Goal: Browse casually: Explore the website without a specific task or goal

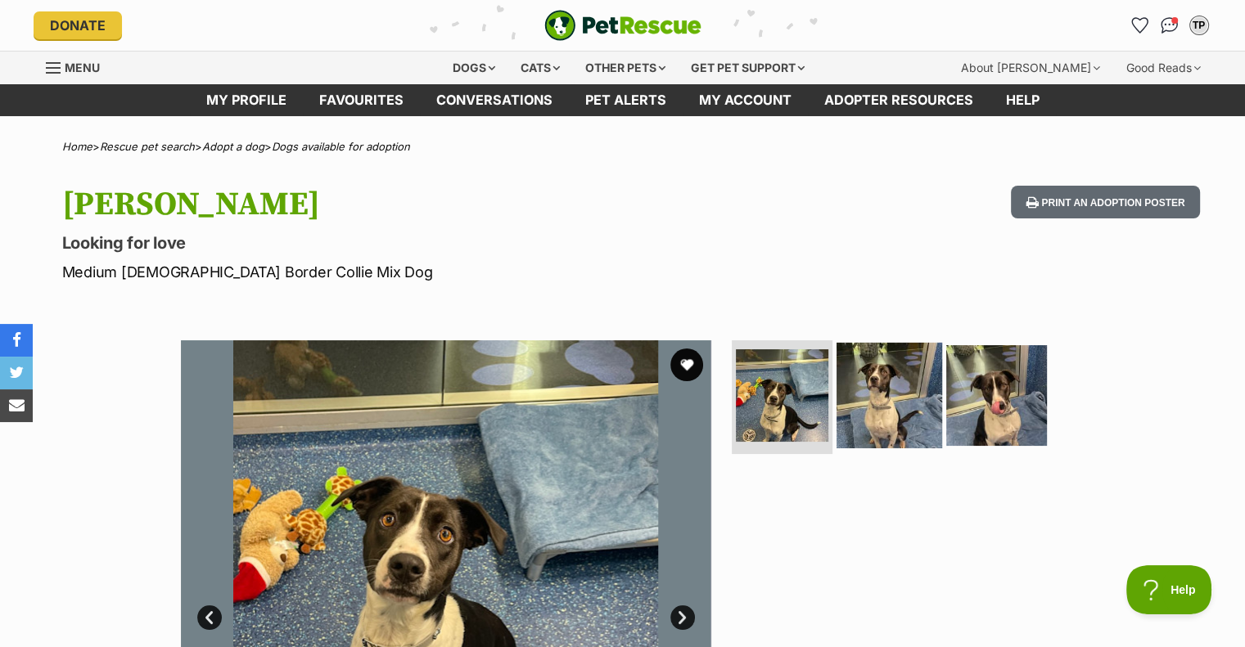
click at [900, 405] on img at bounding box center [889, 395] width 106 height 106
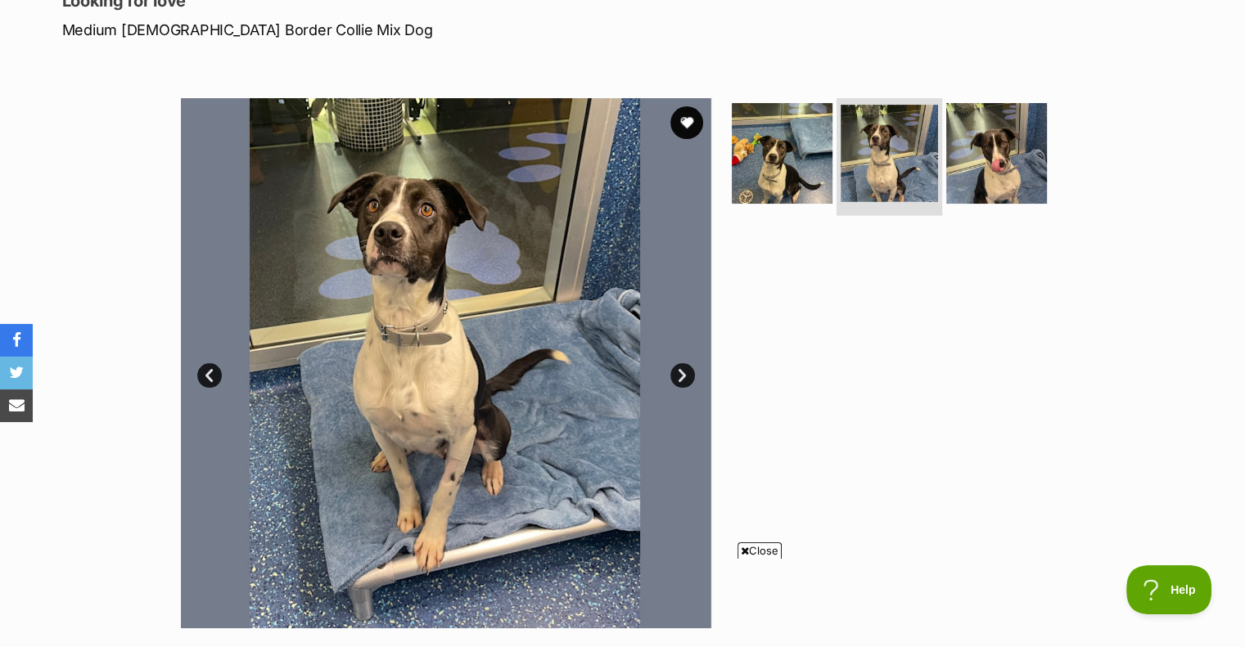
scroll to position [246, 0]
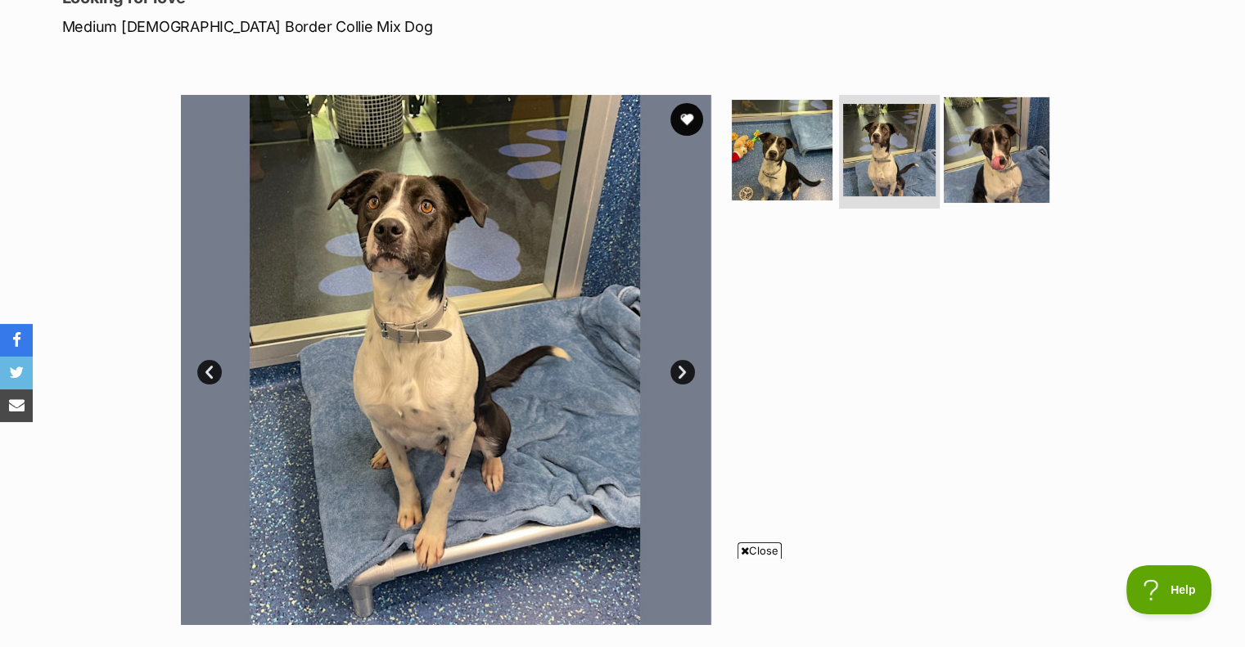
click at [1012, 178] on img at bounding box center [997, 150] width 106 height 106
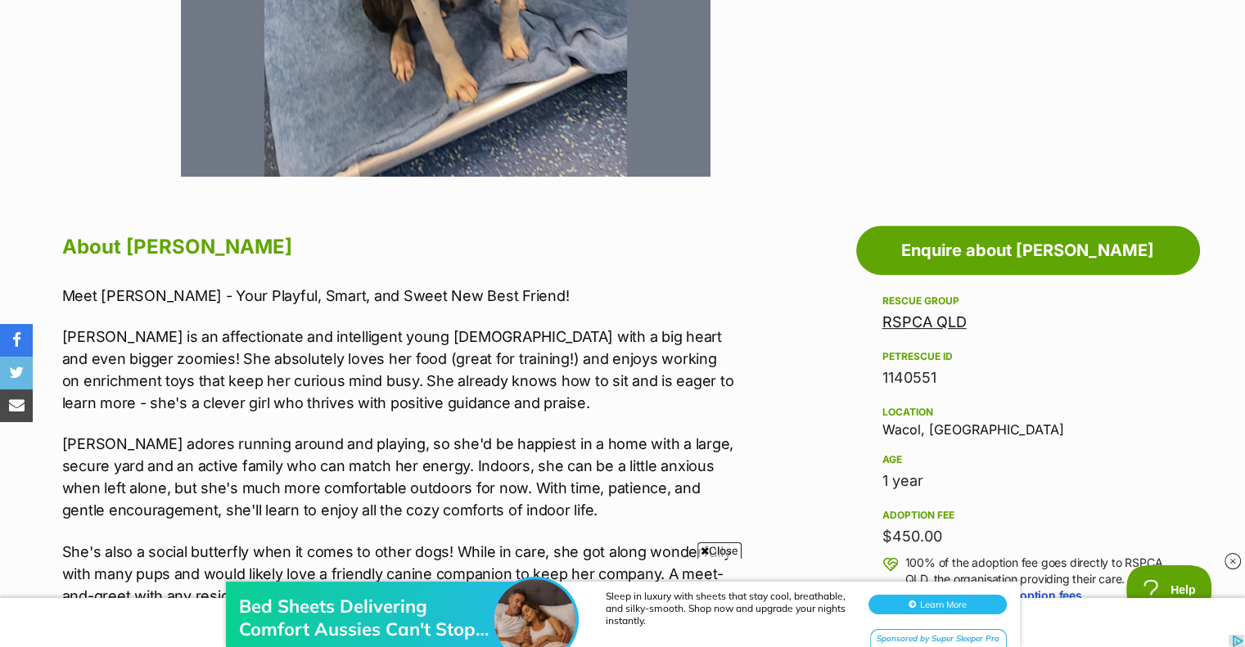
scroll to position [655, 0]
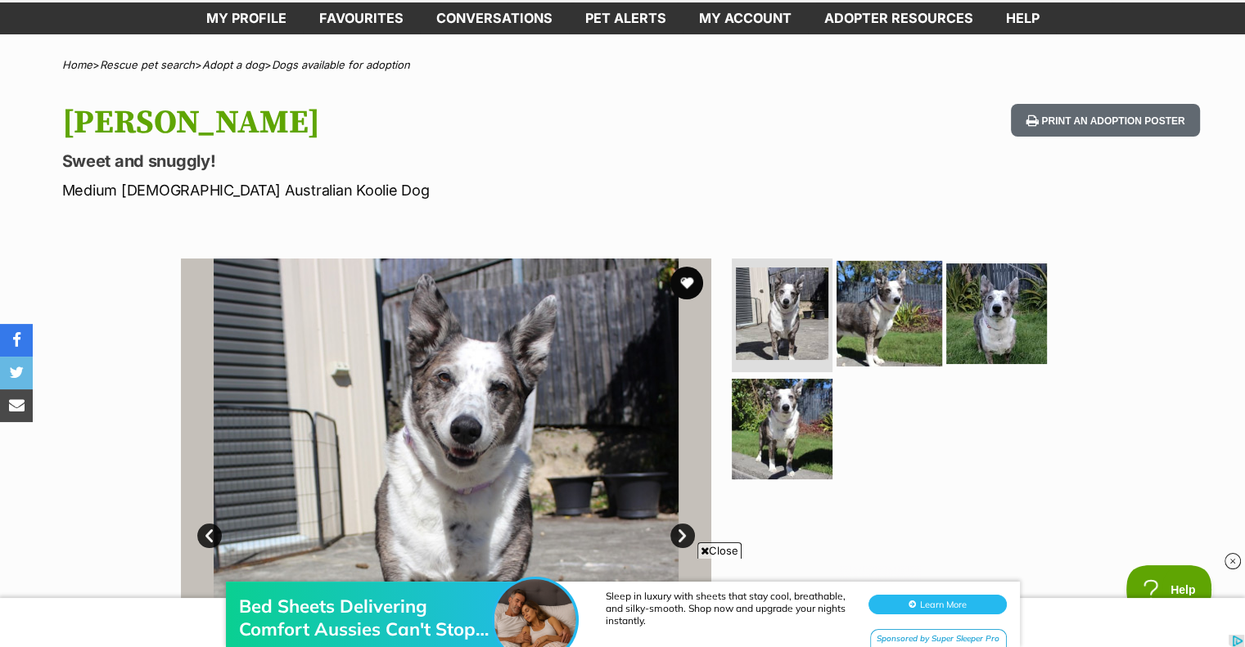
click at [900, 358] on img at bounding box center [889, 313] width 106 height 106
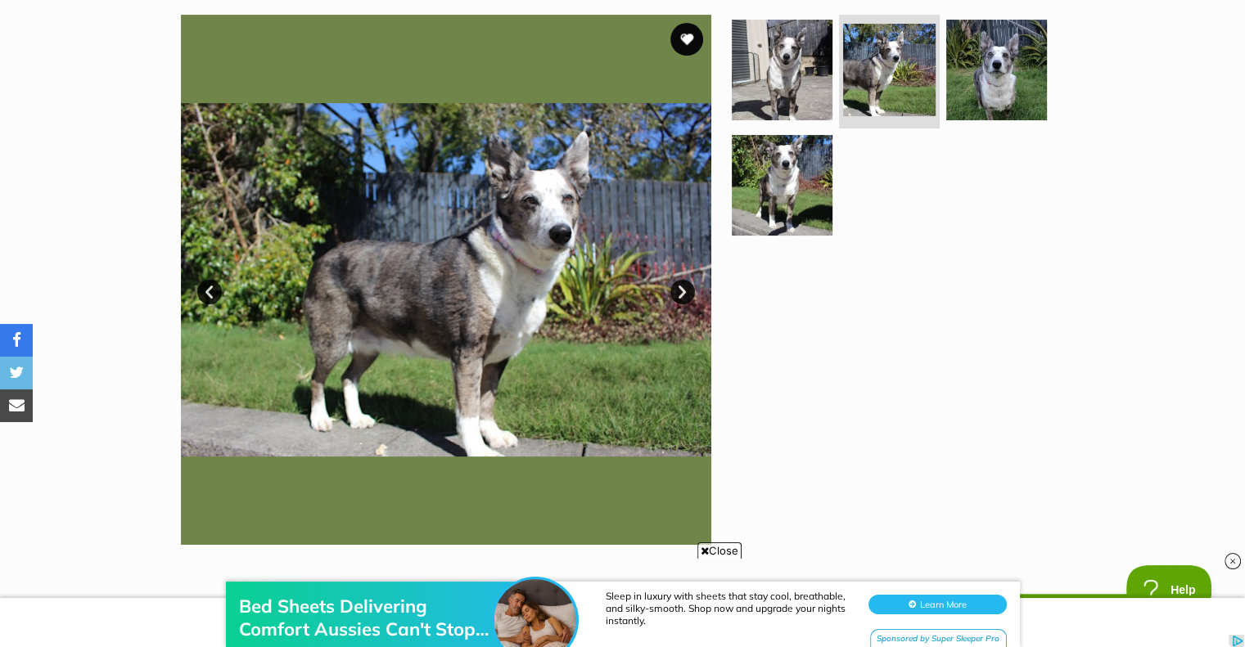
scroll to position [327, 0]
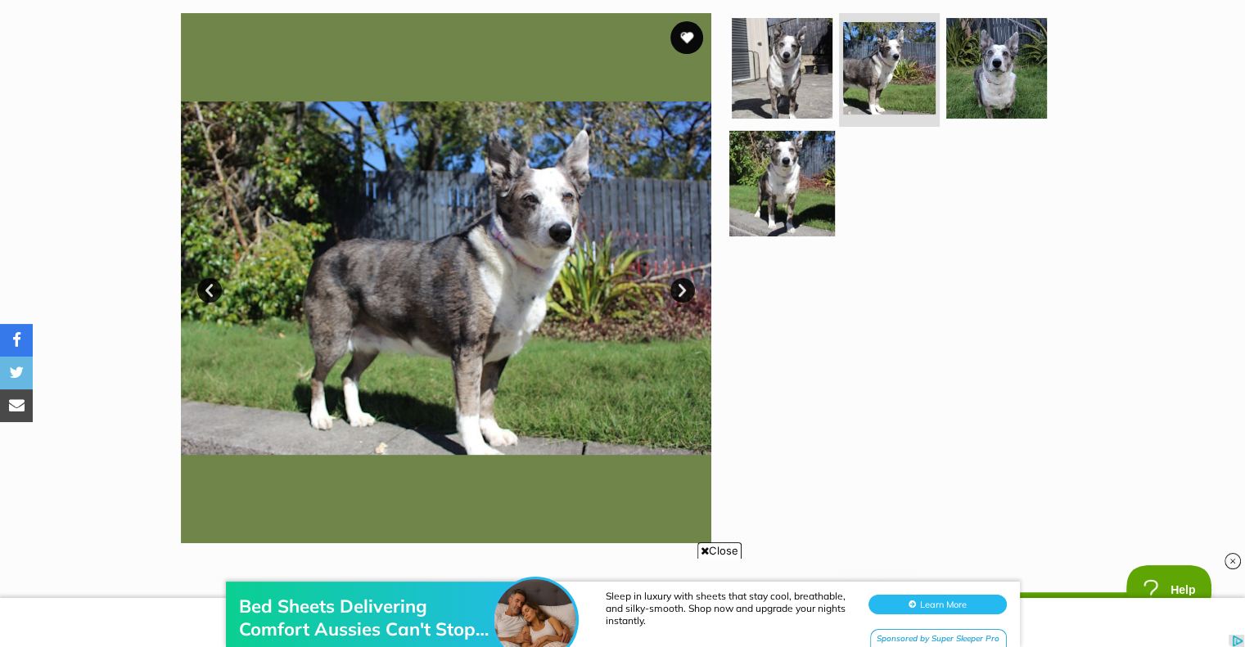
click at [786, 163] on img at bounding box center [782, 184] width 106 height 106
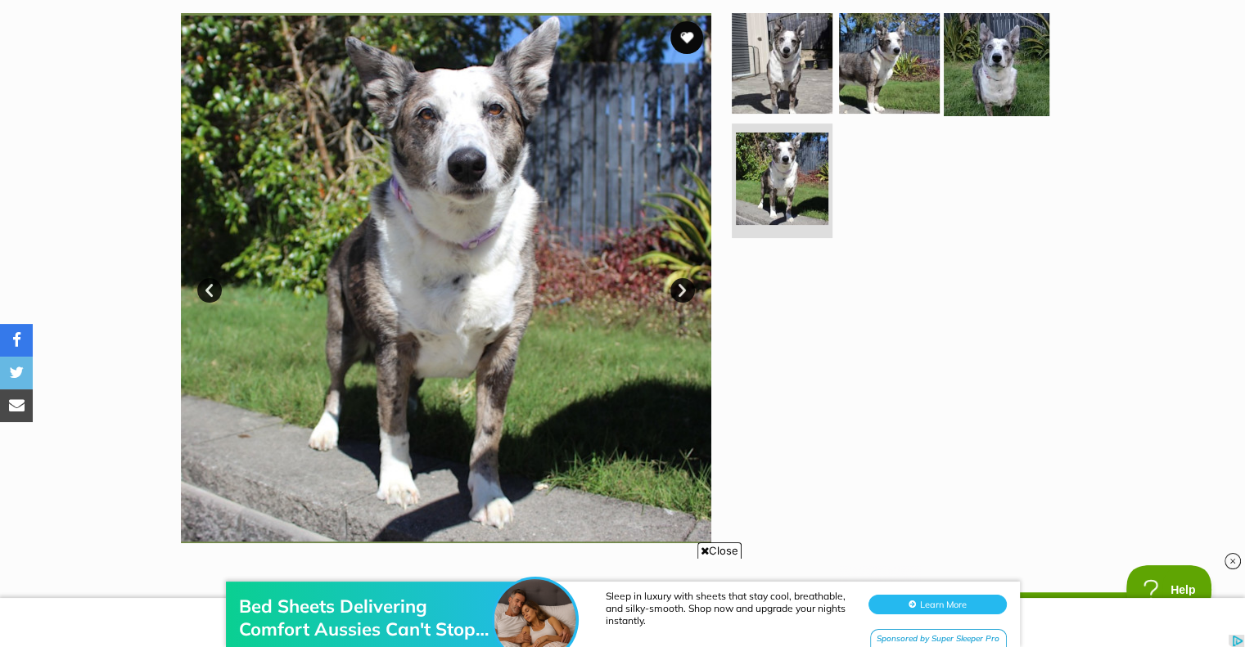
click at [976, 88] on img at bounding box center [997, 63] width 106 height 106
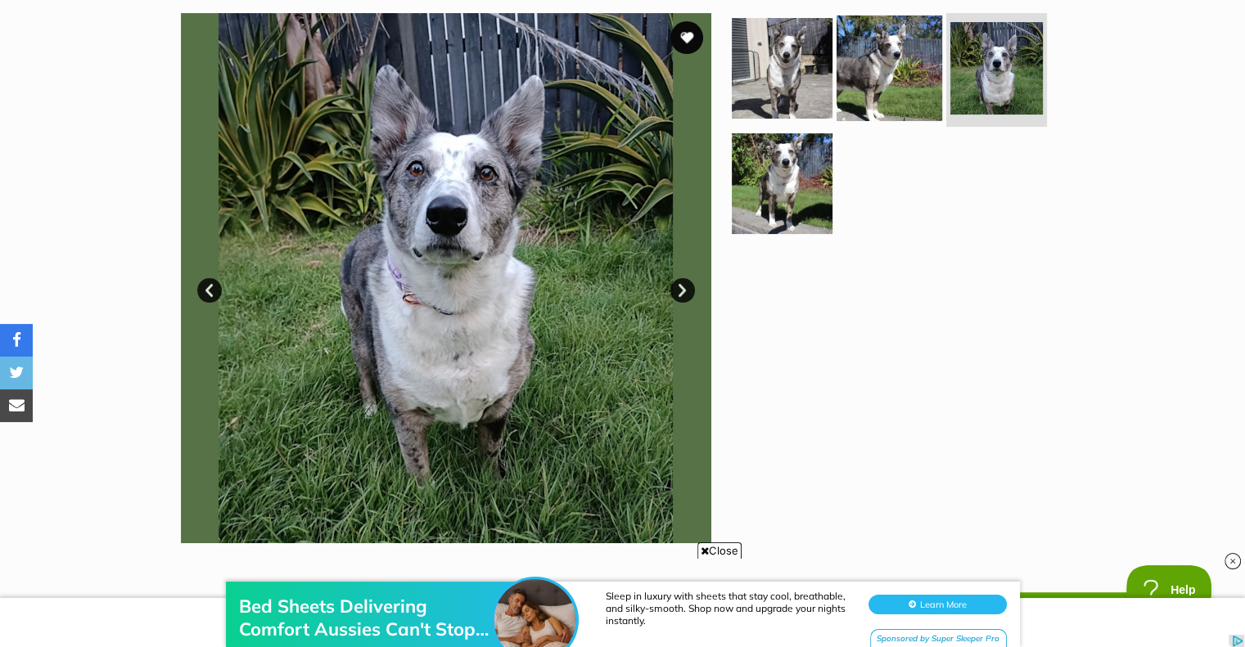
click at [929, 60] on img at bounding box center [889, 68] width 106 height 106
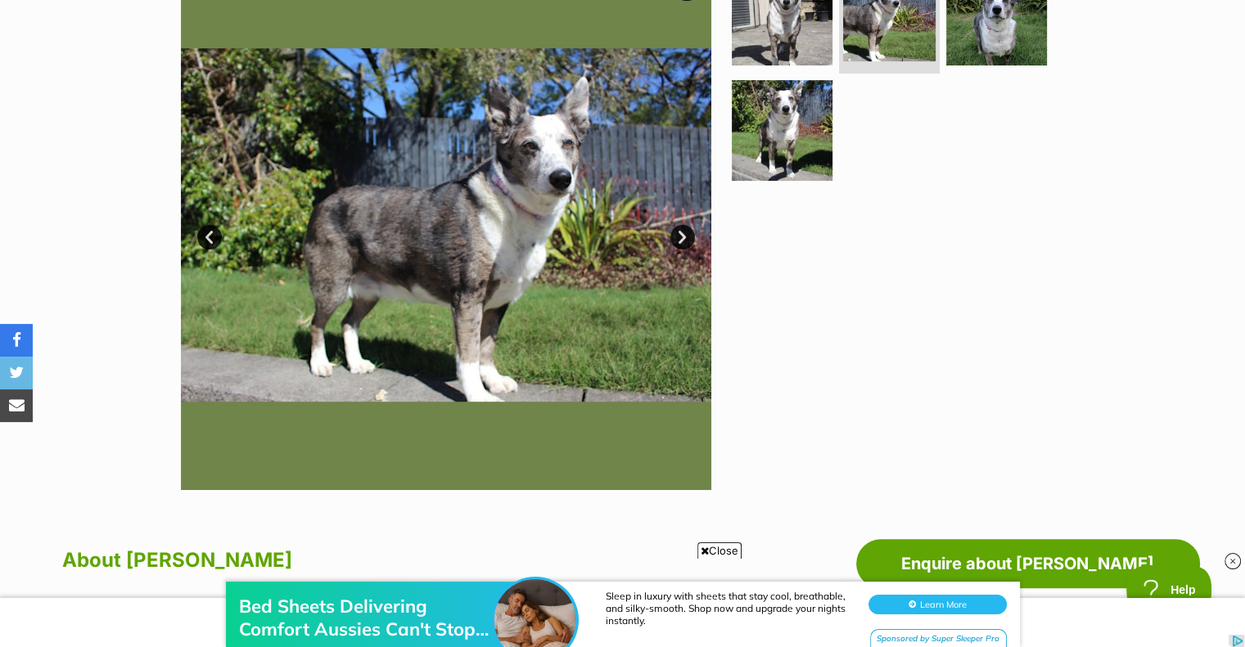
scroll to position [409, 0]
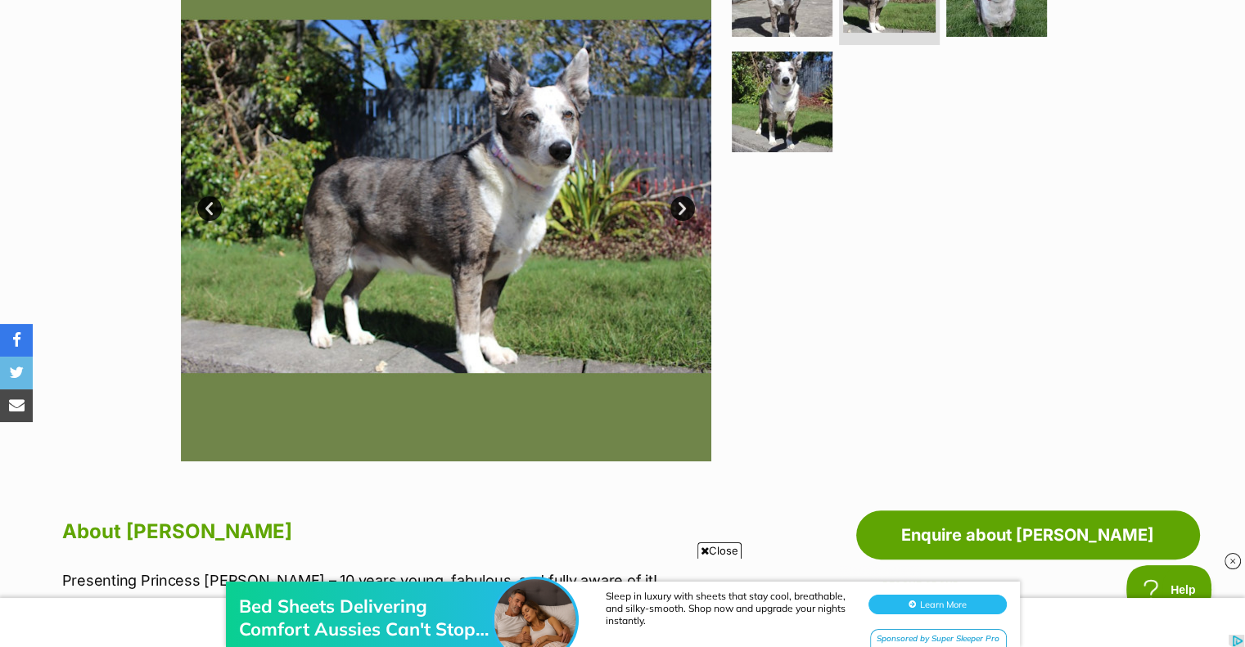
click at [721, 555] on div "Bed Sheets Delivering Comfort Aussies Can't Stop Loving Sleep in luxury with sh…" at bounding box center [622, 598] width 1245 height 98
click at [732, 546] on span "Close" at bounding box center [719, 551] width 44 height 16
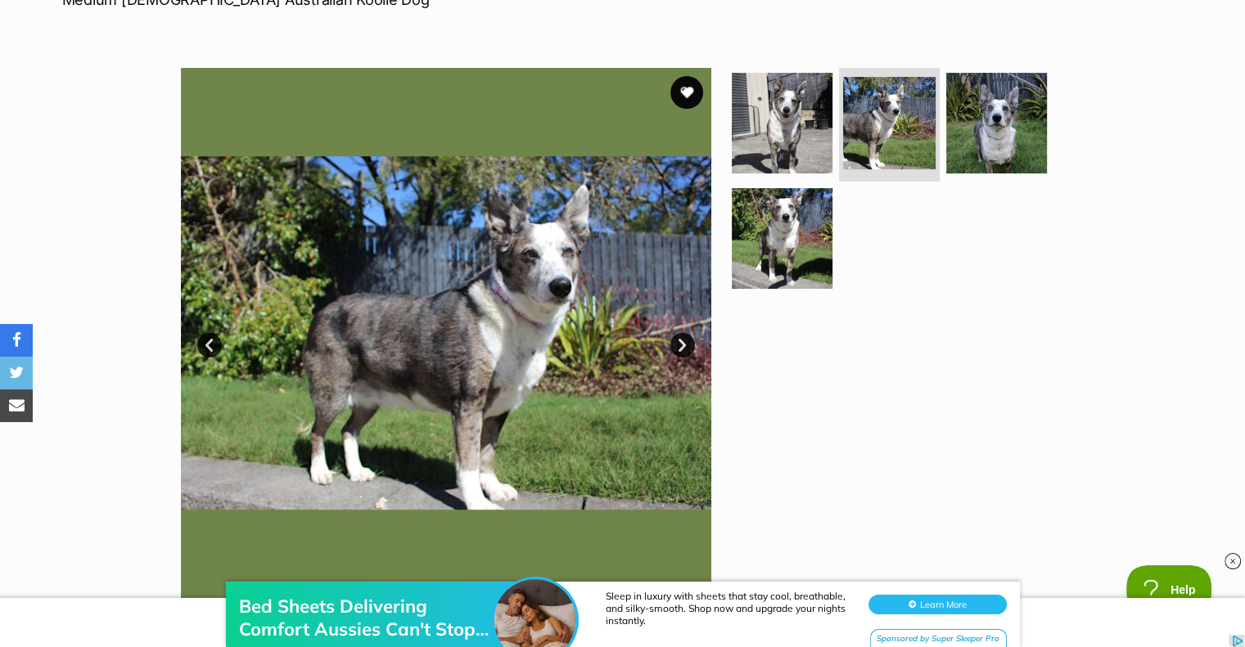
scroll to position [246, 0]
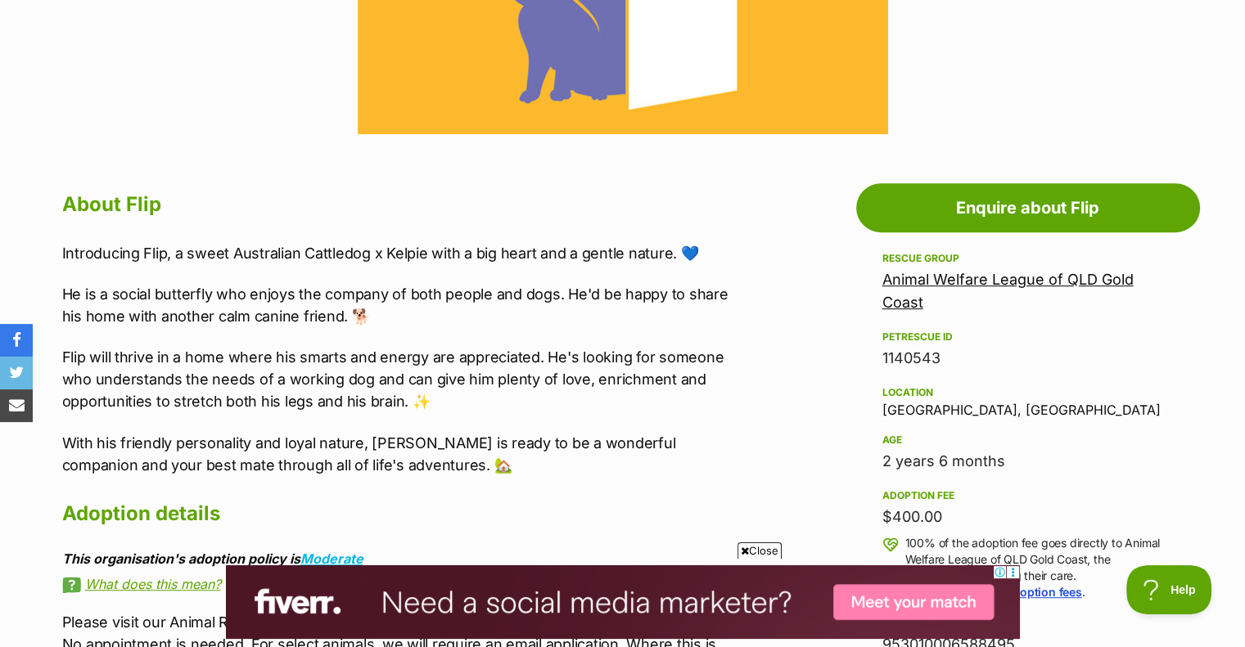
click at [759, 551] on span "Close" at bounding box center [759, 551] width 44 height 16
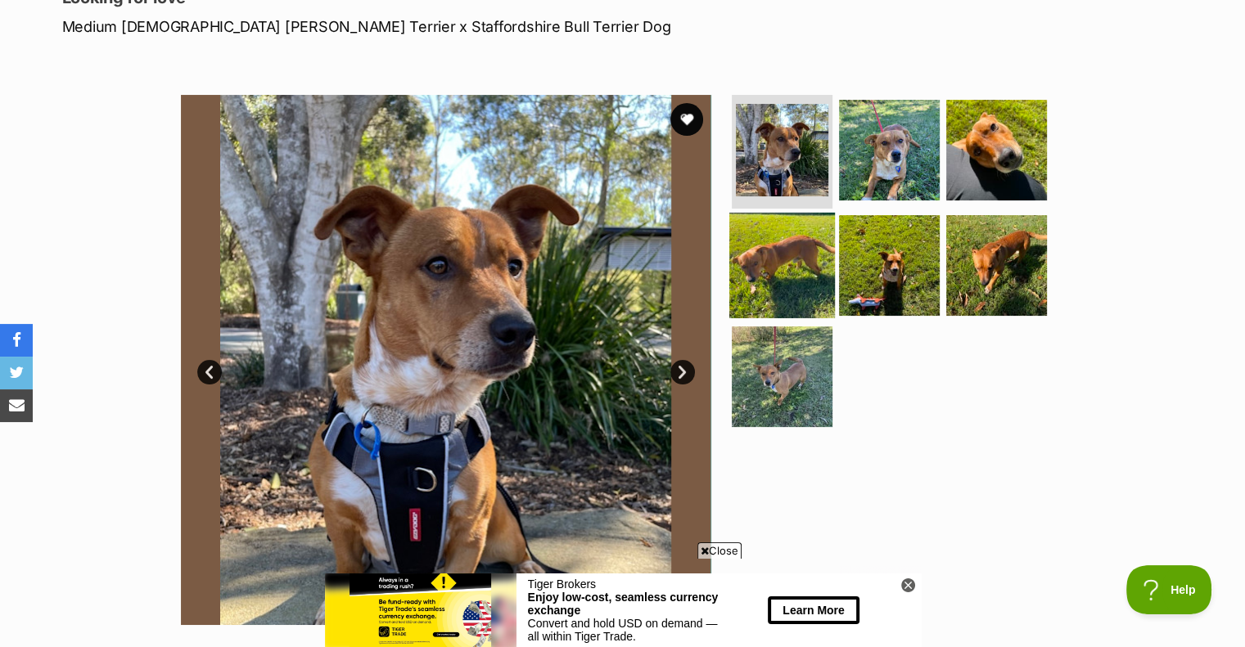
click at [768, 260] on img at bounding box center [782, 266] width 106 height 106
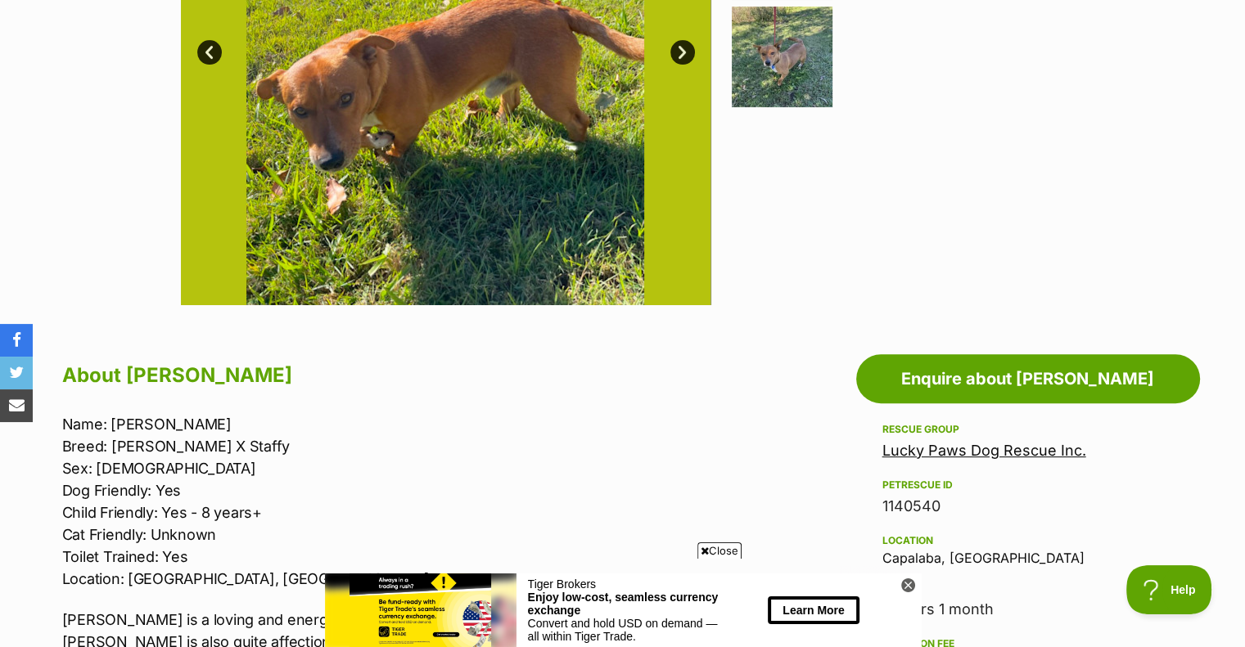
scroll to position [655, 0]
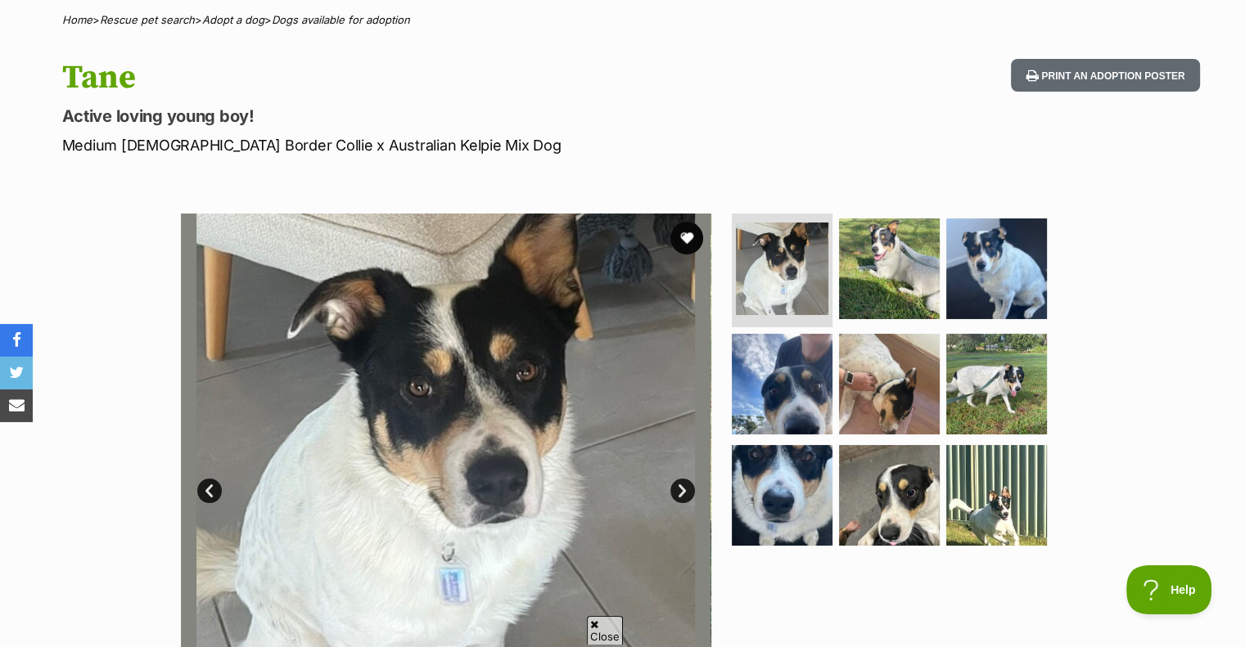
scroll to position [246, 0]
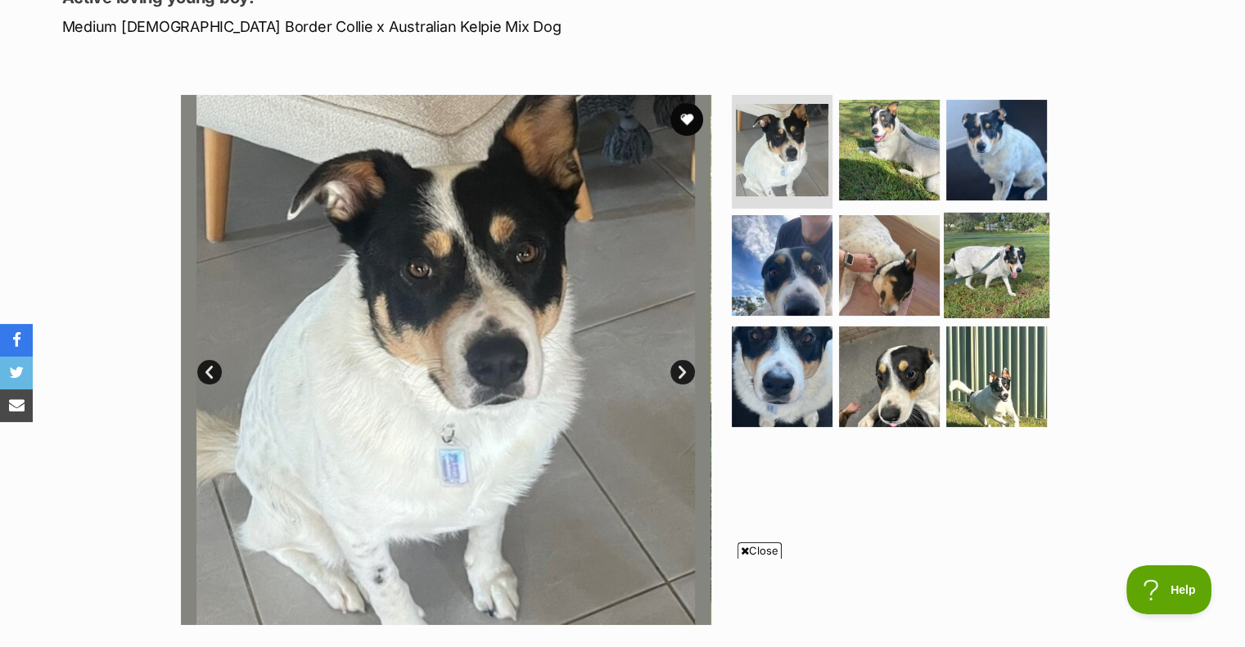
click at [981, 261] on img at bounding box center [997, 266] width 106 height 106
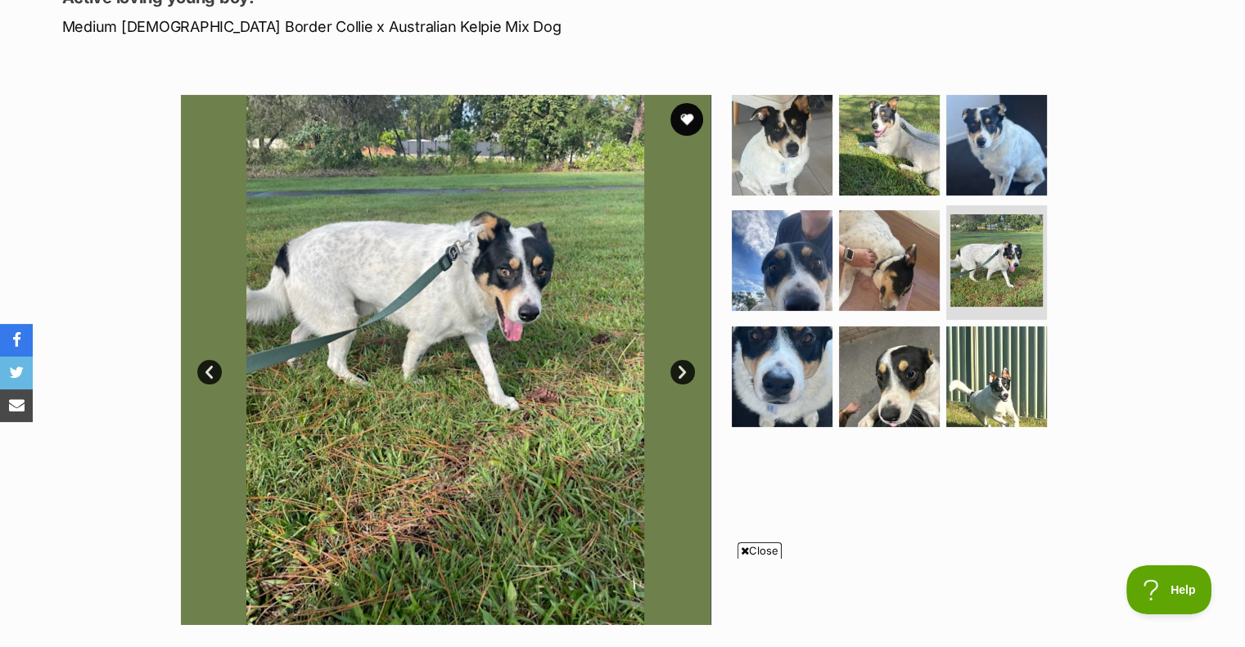
click at [763, 548] on span "Close" at bounding box center [759, 551] width 44 height 16
click at [895, 184] on img at bounding box center [889, 145] width 106 height 106
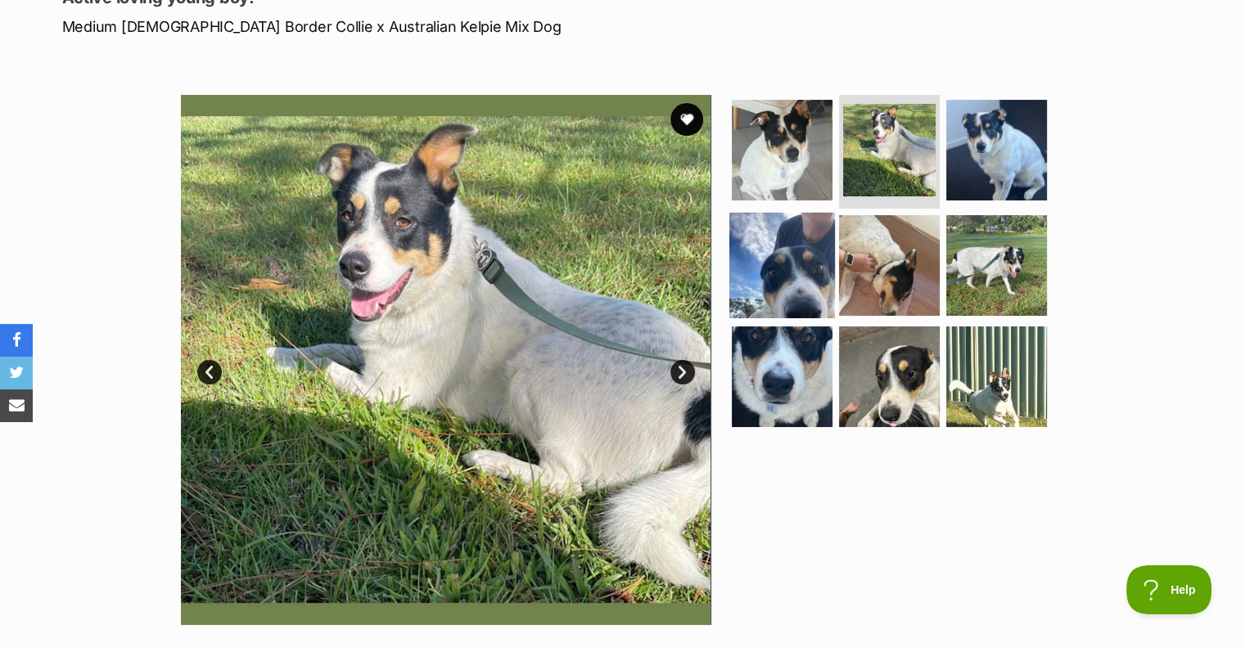
click at [781, 258] on img at bounding box center [782, 266] width 106 height 106
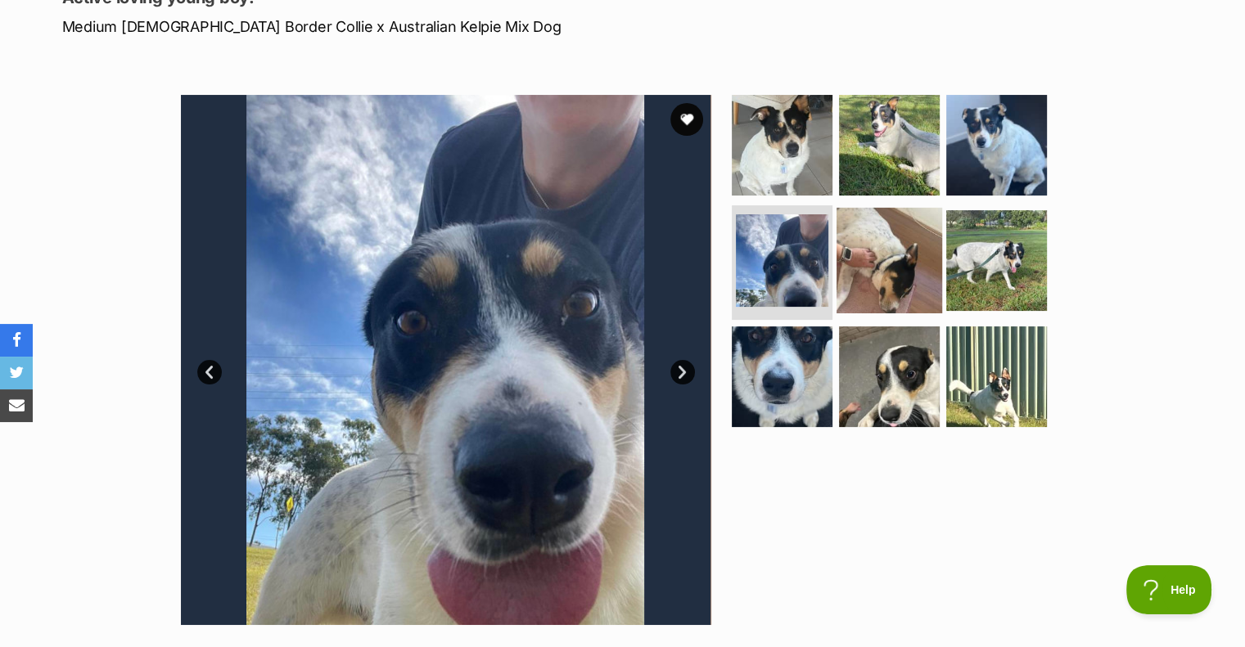
click at [865, 257] on img at bounding box center [889, 261] width 106 height 106
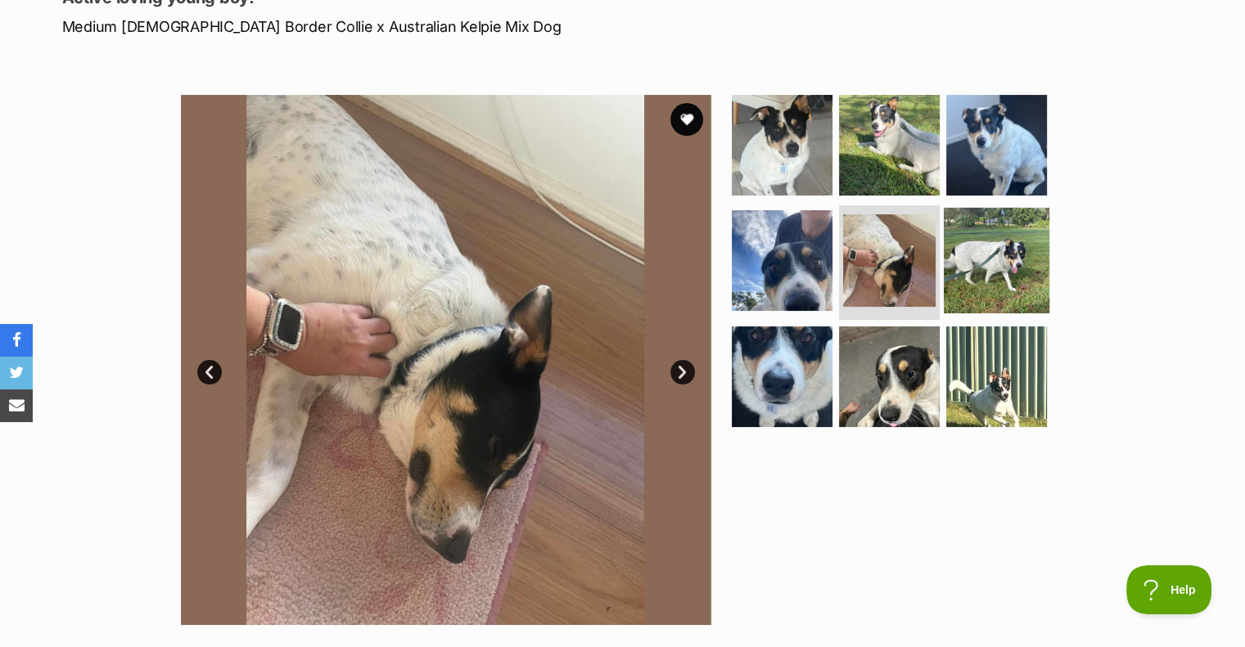
click at [969, 261] on img at bounding box center [997, 261] width 106 height 106
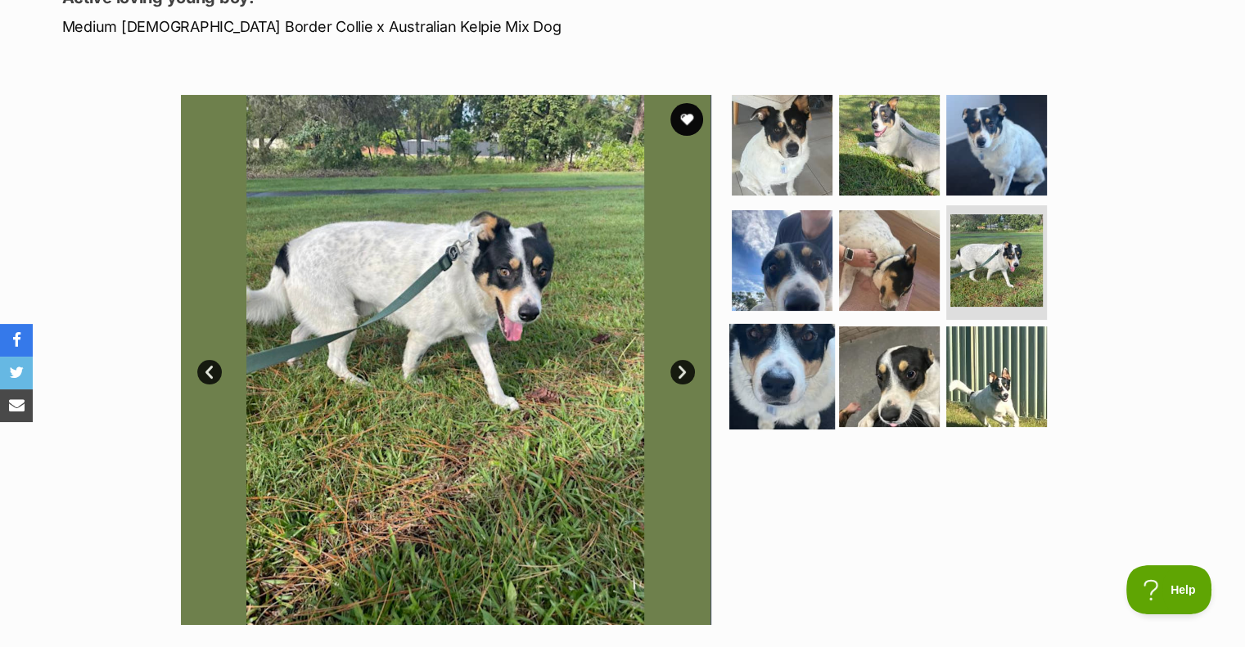
click at [769, 387] on img at bounding box center [782, 377] width 106 height 106
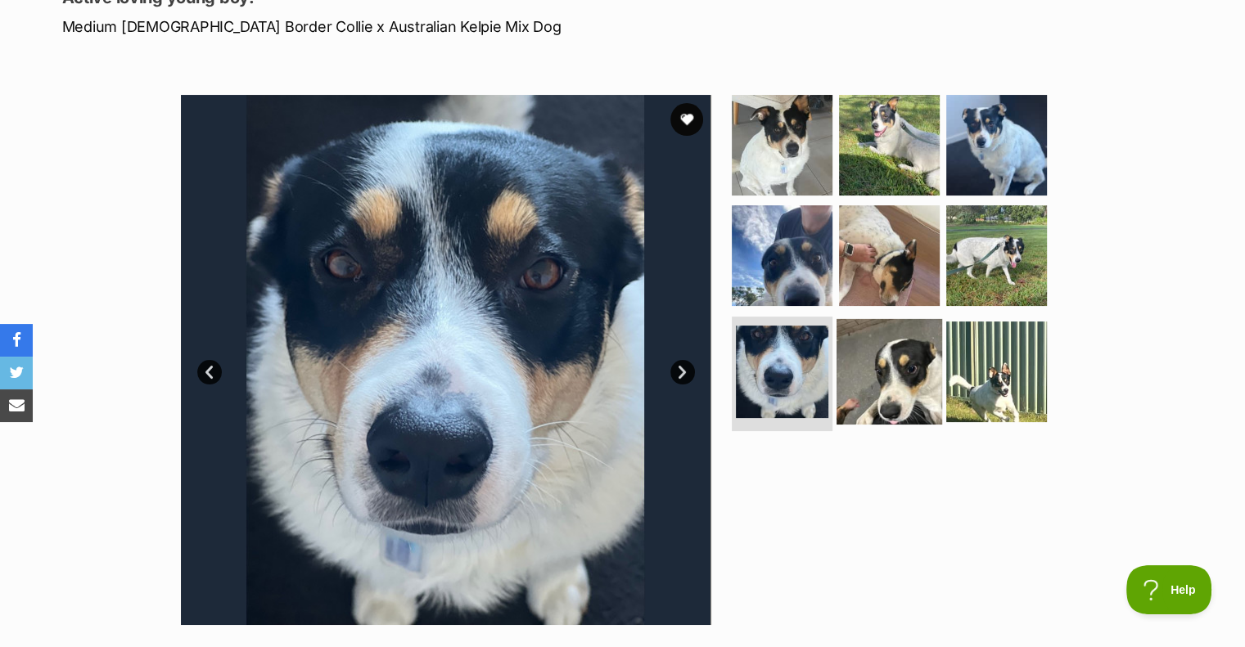
click at [850, 385] on img at bounding box center [889, 372] width 106 height 106
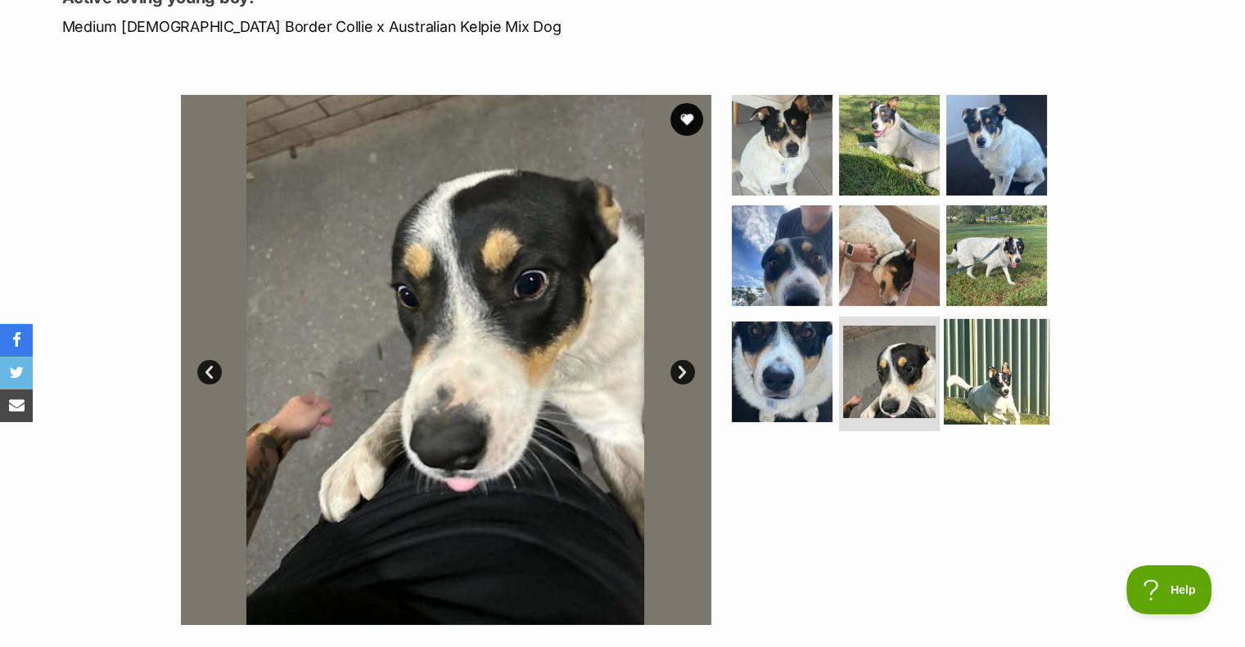
click at [982, 376] on img at bounding box center [997, 372] width 106 height 106
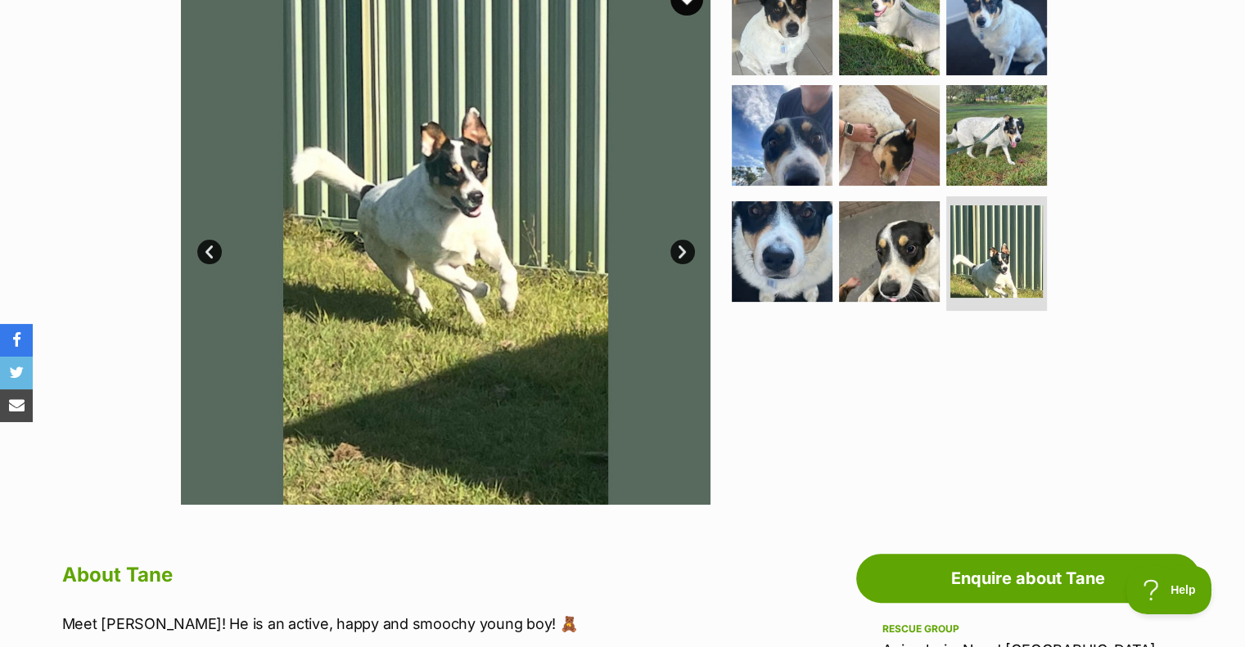
scroll to position [246, 0]
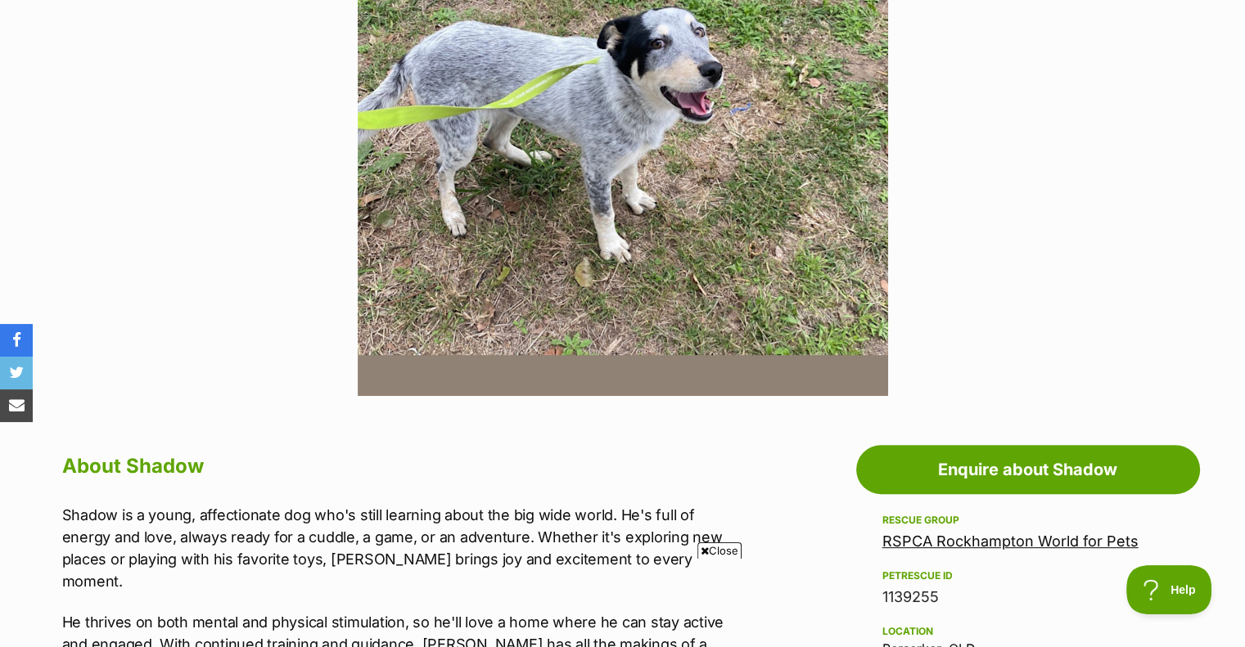
scroll to position [327, 0]
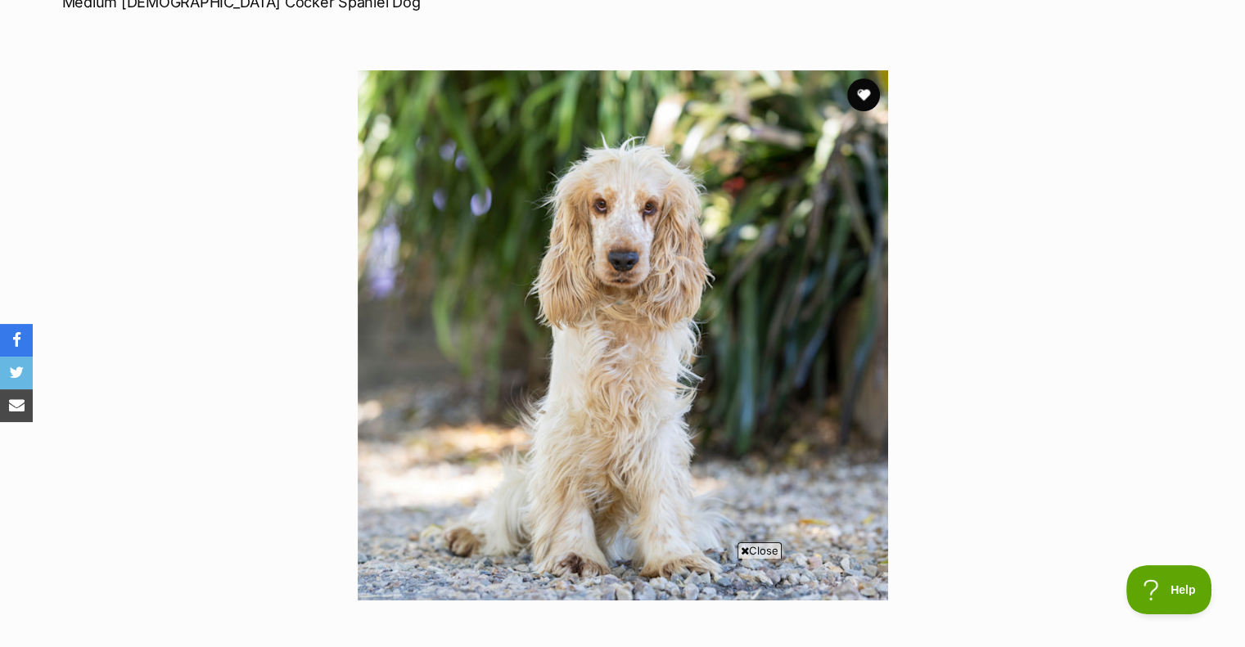
scroll to position [327, 0]
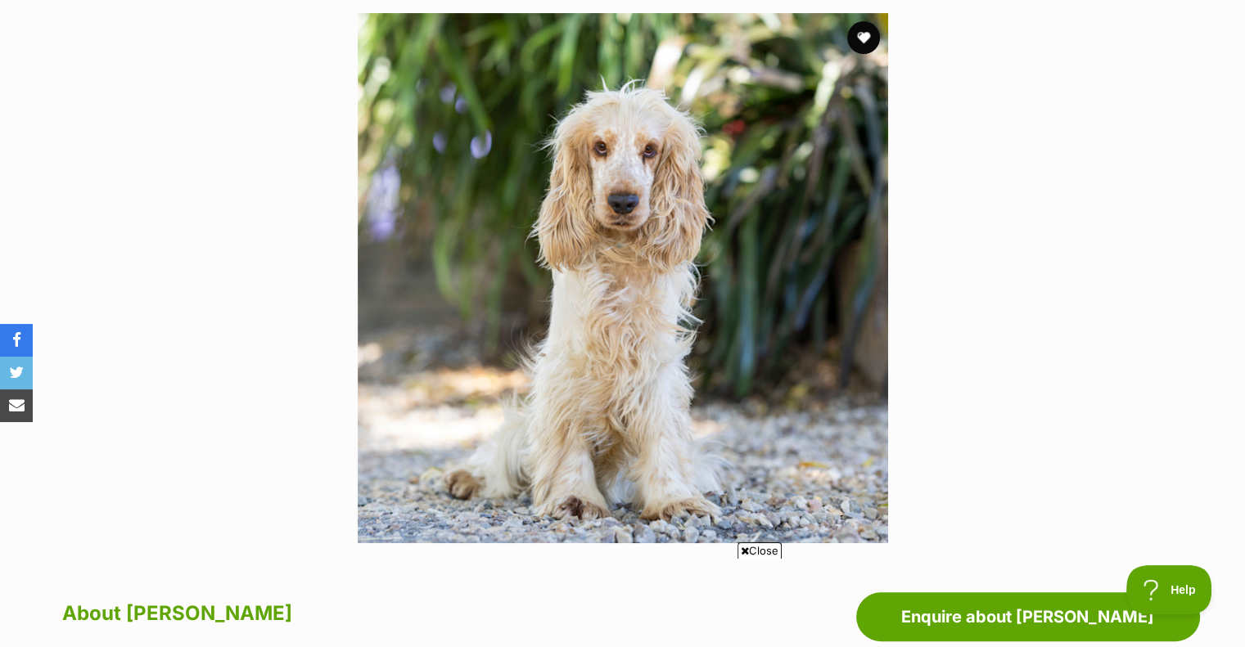
click at [773, 552] on span "Close" at bounding box center [759, 551] width 44 height 16
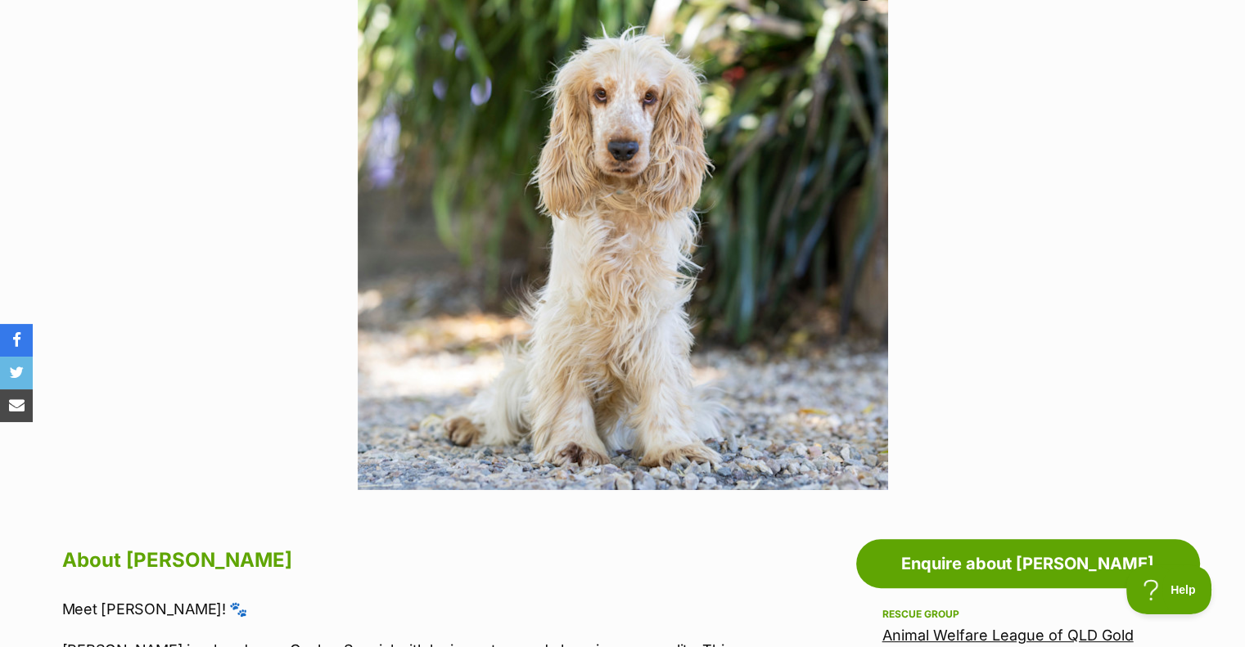
scroll to position [246, 0]
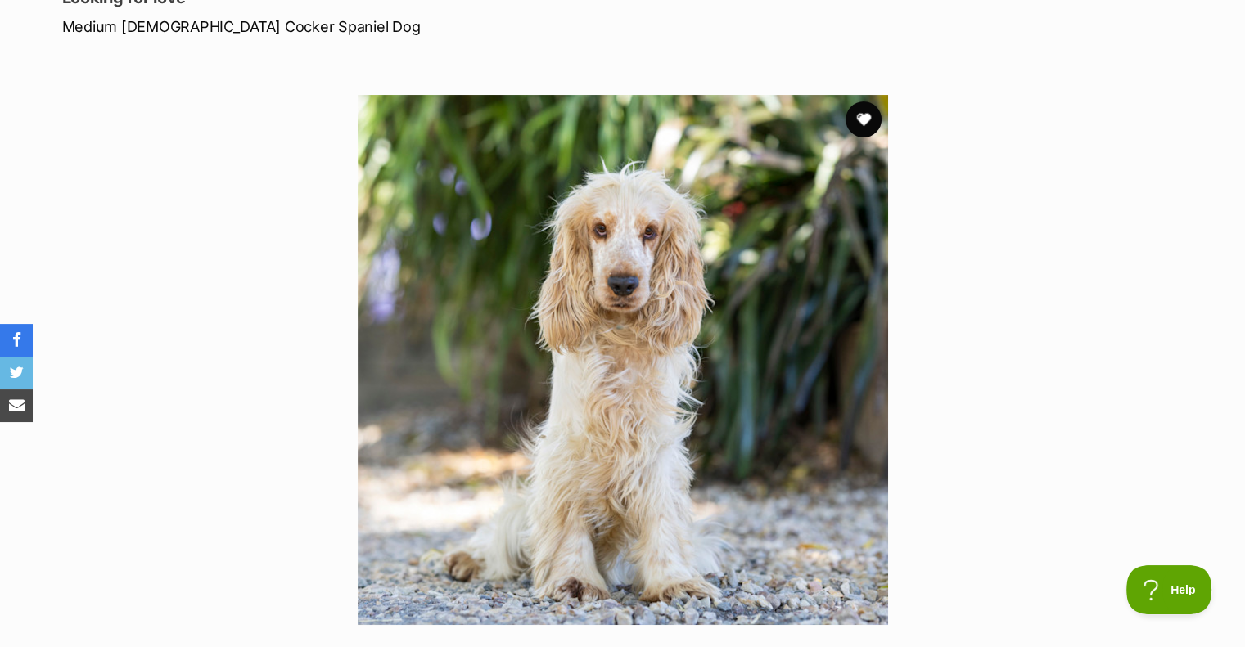
click at [868, 116] on button "favourite" at bounding box center [863, 119] width 36 height 36
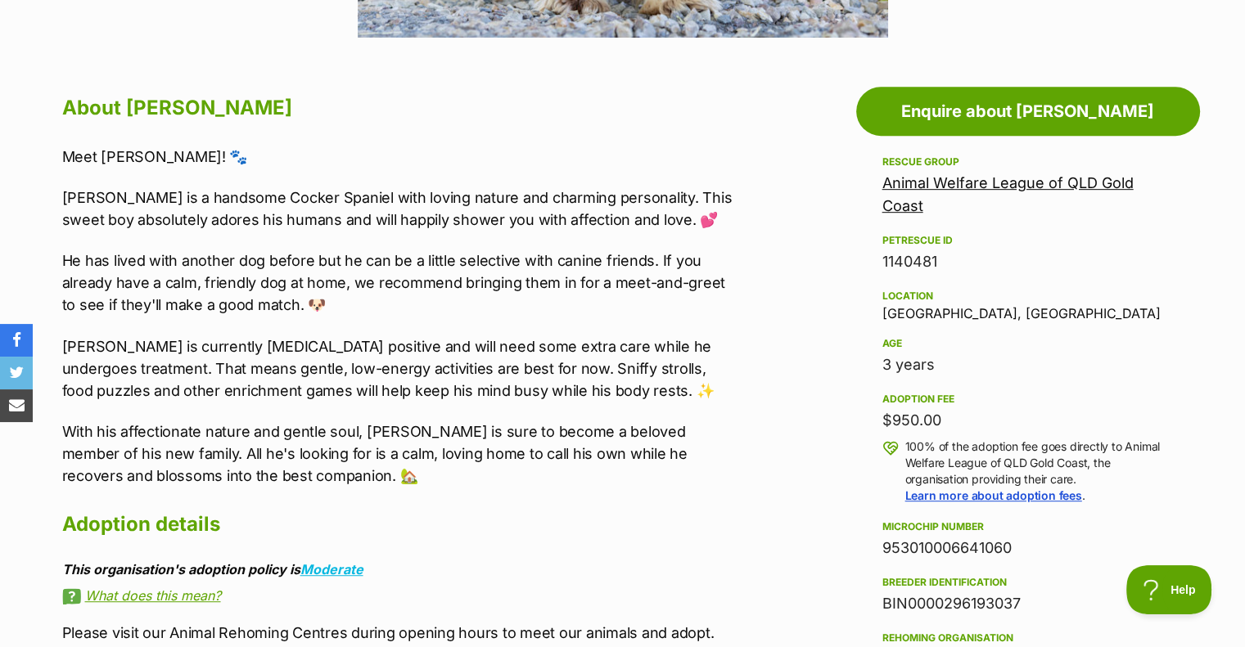
scroll to position [737, 0]
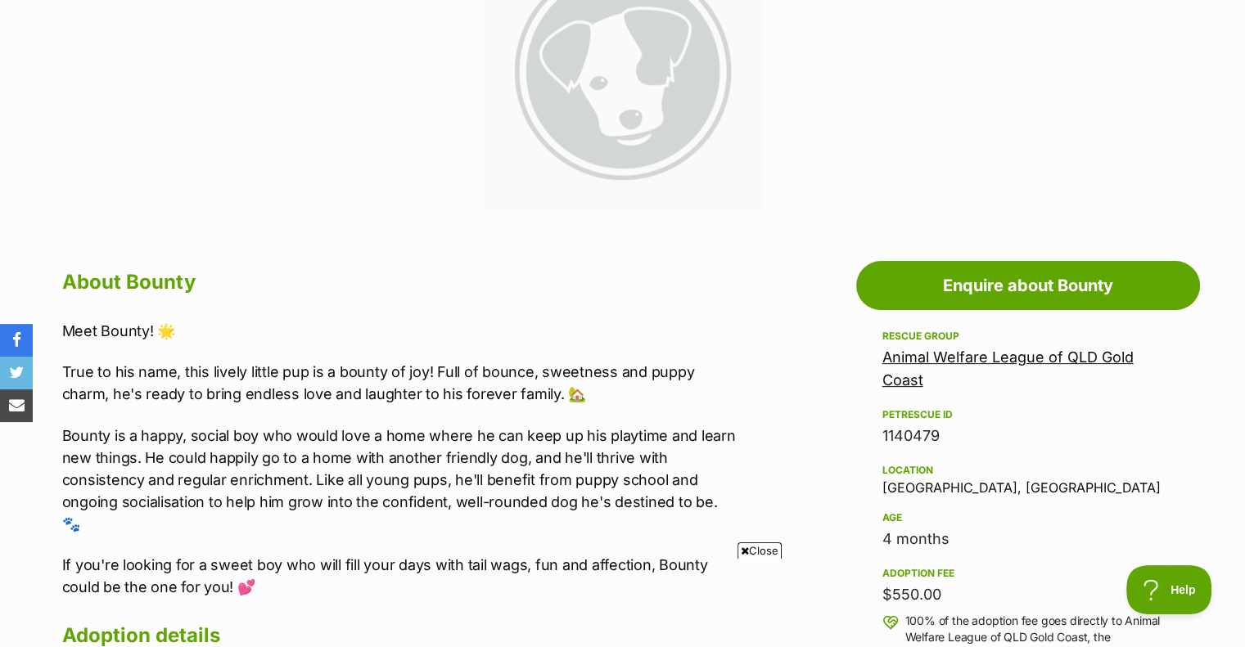
click at [773, 549] on span "Close" at bounding box center [759, 551] width 44 height 16
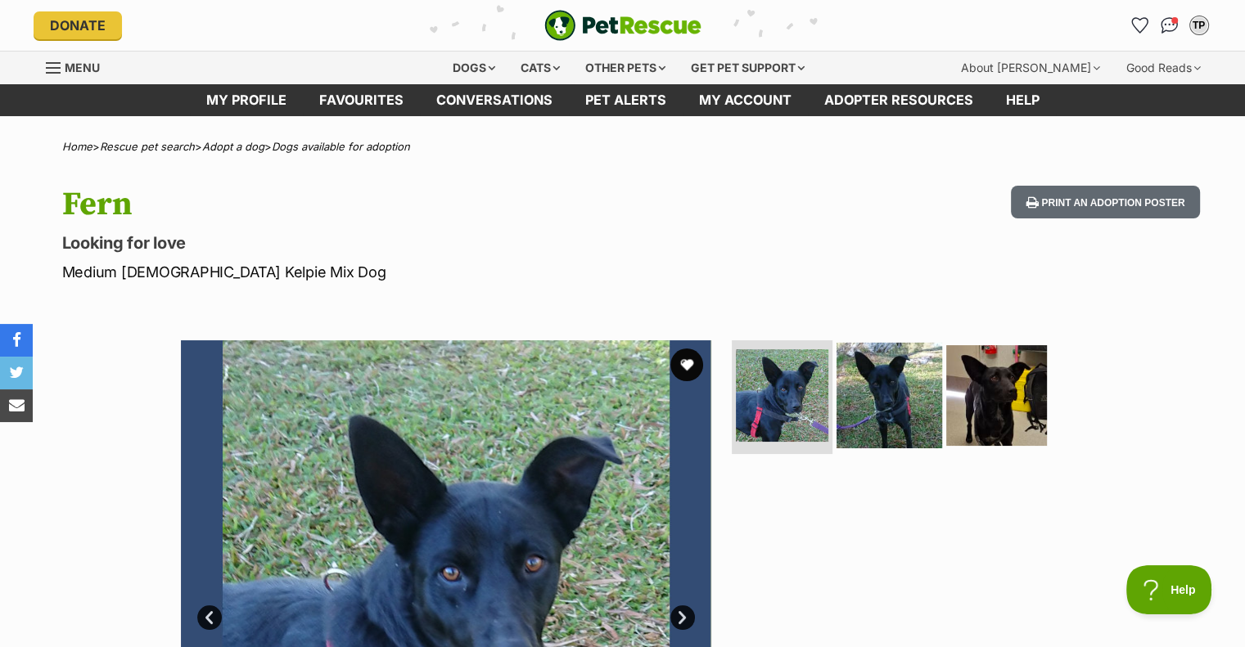
click at [906, 395] on img at bounding box center [889, 395] width 106 height 106
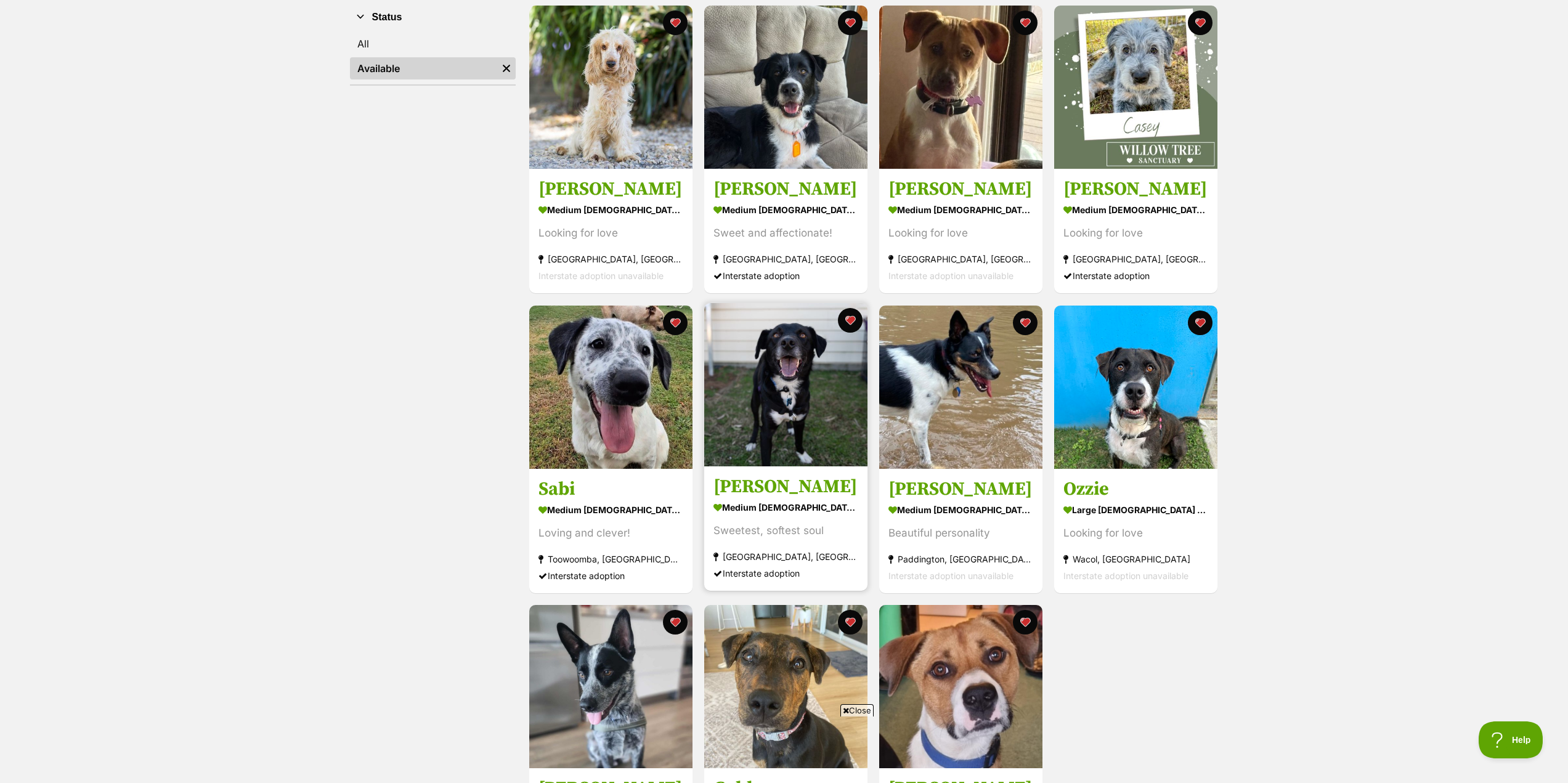
scroll to position [185, 0]
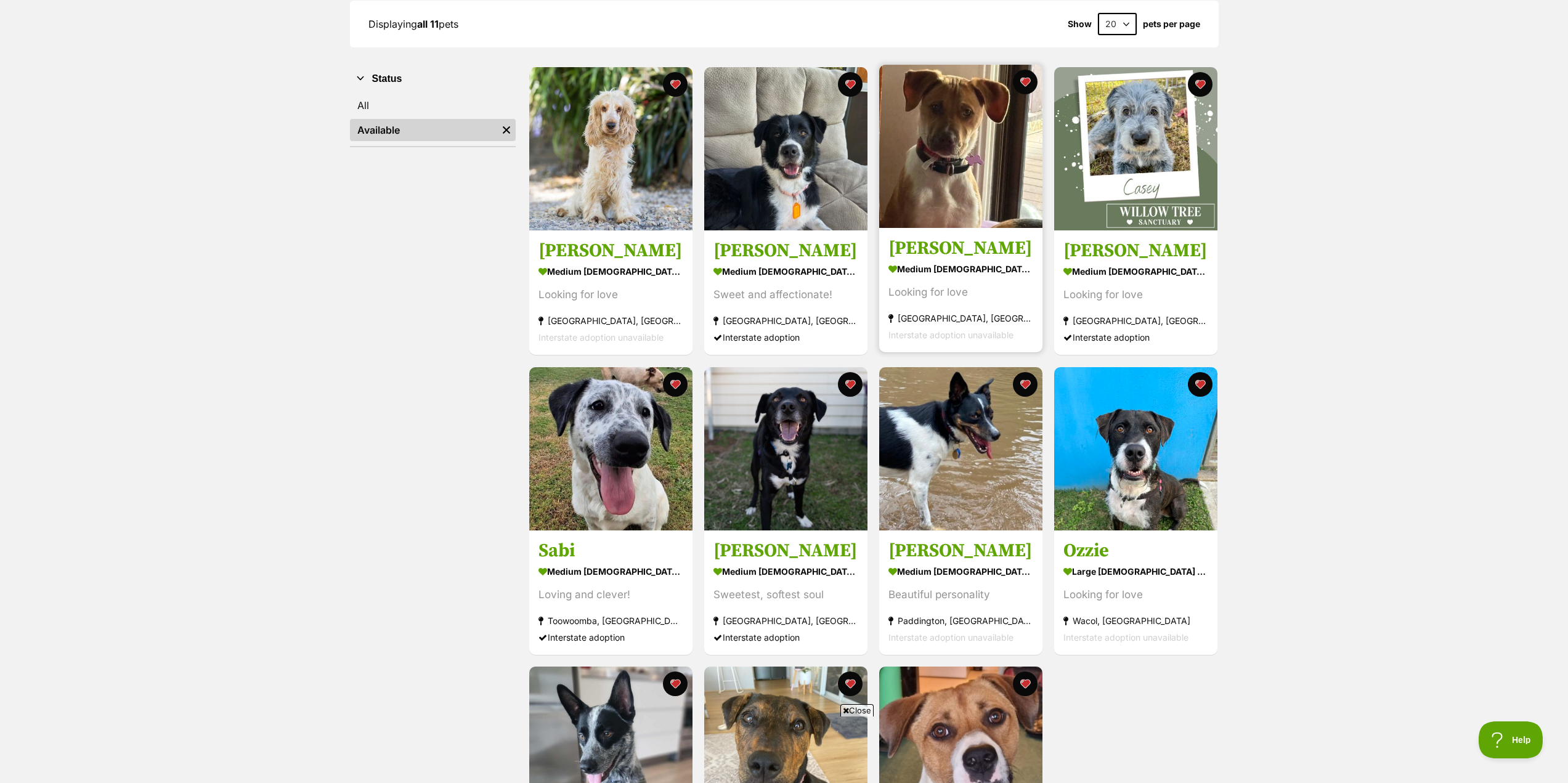
click at [938, 181] on img at bounding box center [961, 146] width 163 height 163
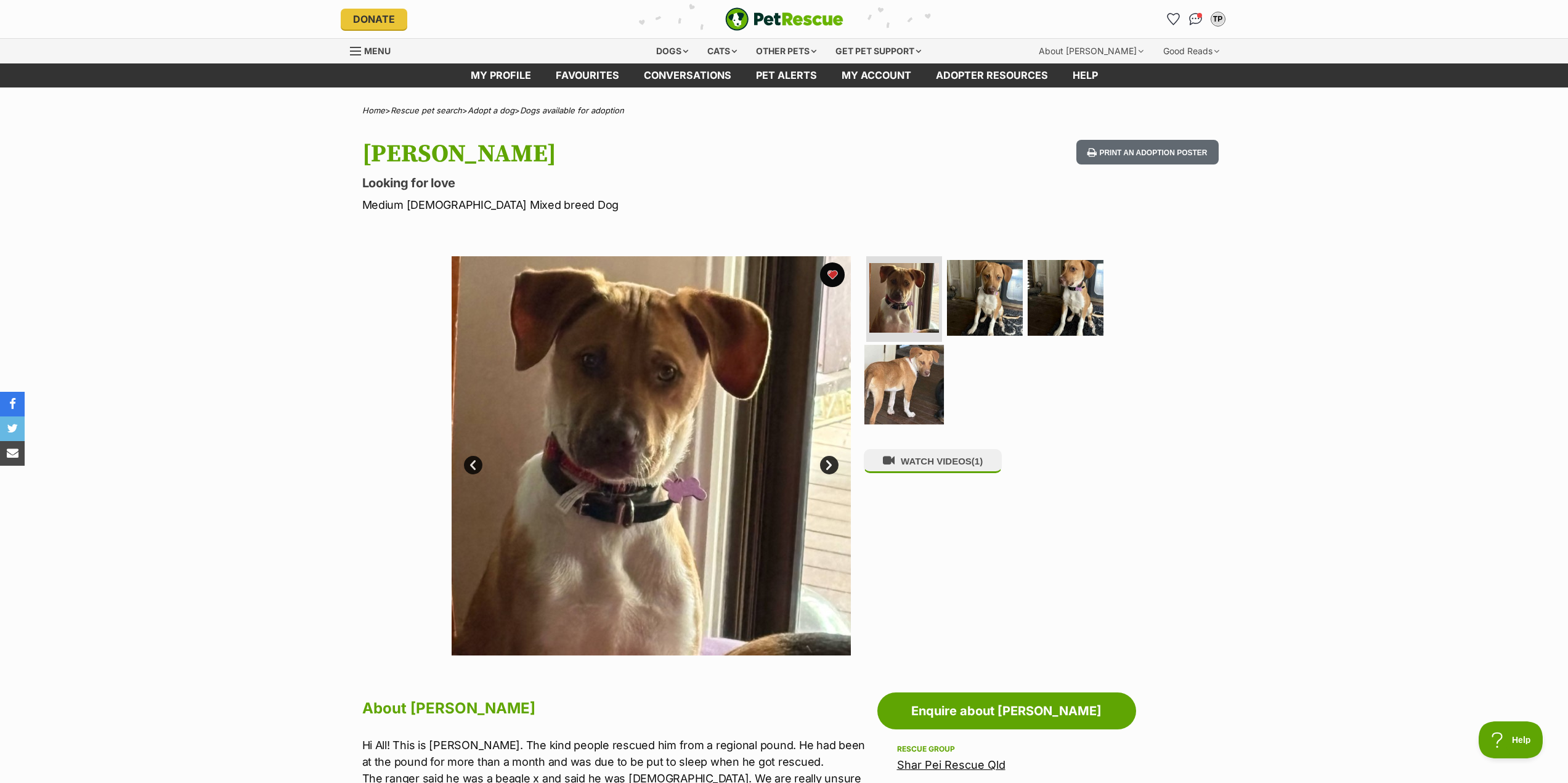
click at [926, 368] on img at bounding box center [904, 385] width 80 height 80
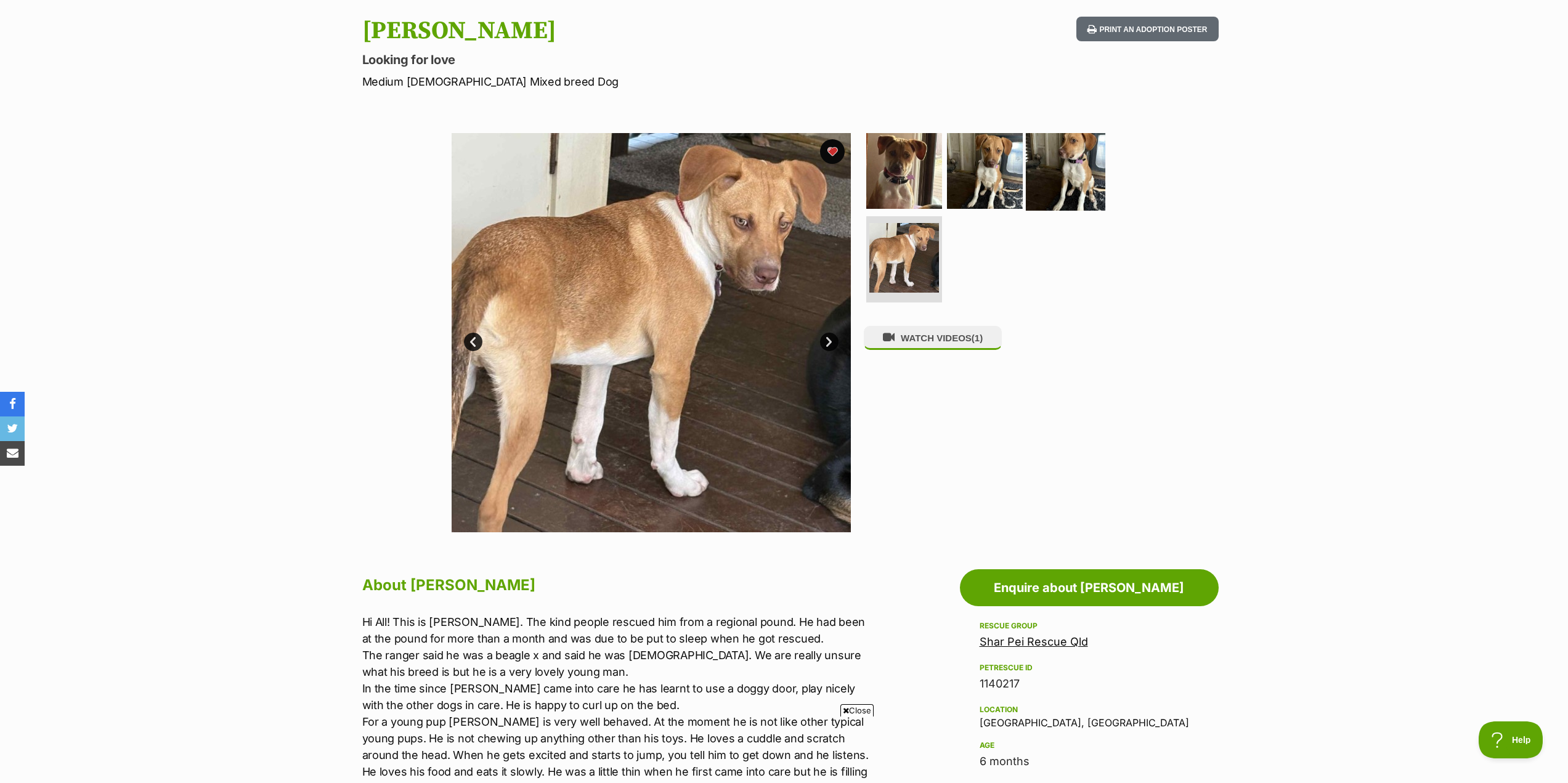
click at [1070, 176] on img at bounding box center [1066, 171] width 80 height 80
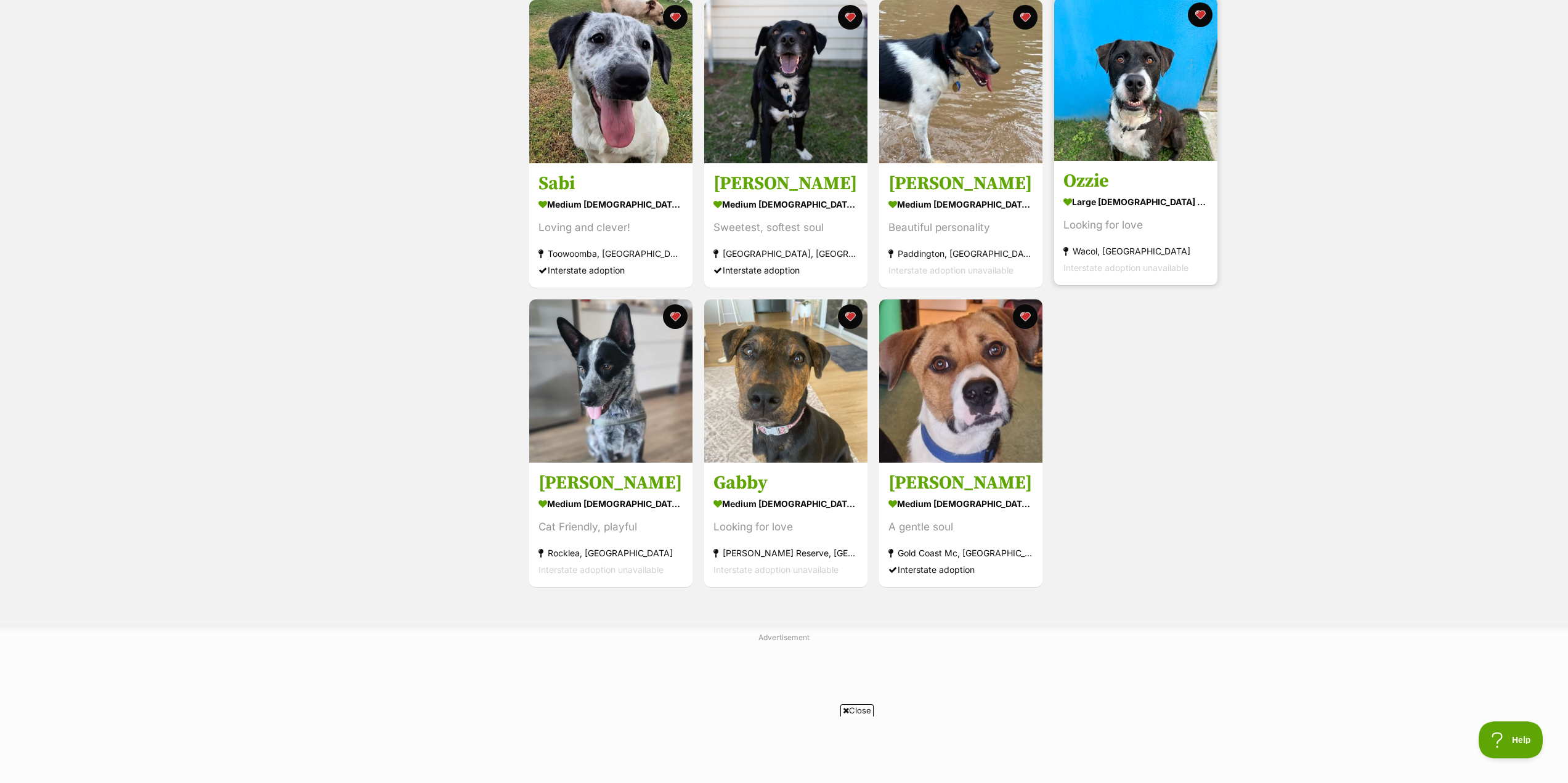
scroll to position [555, 0]
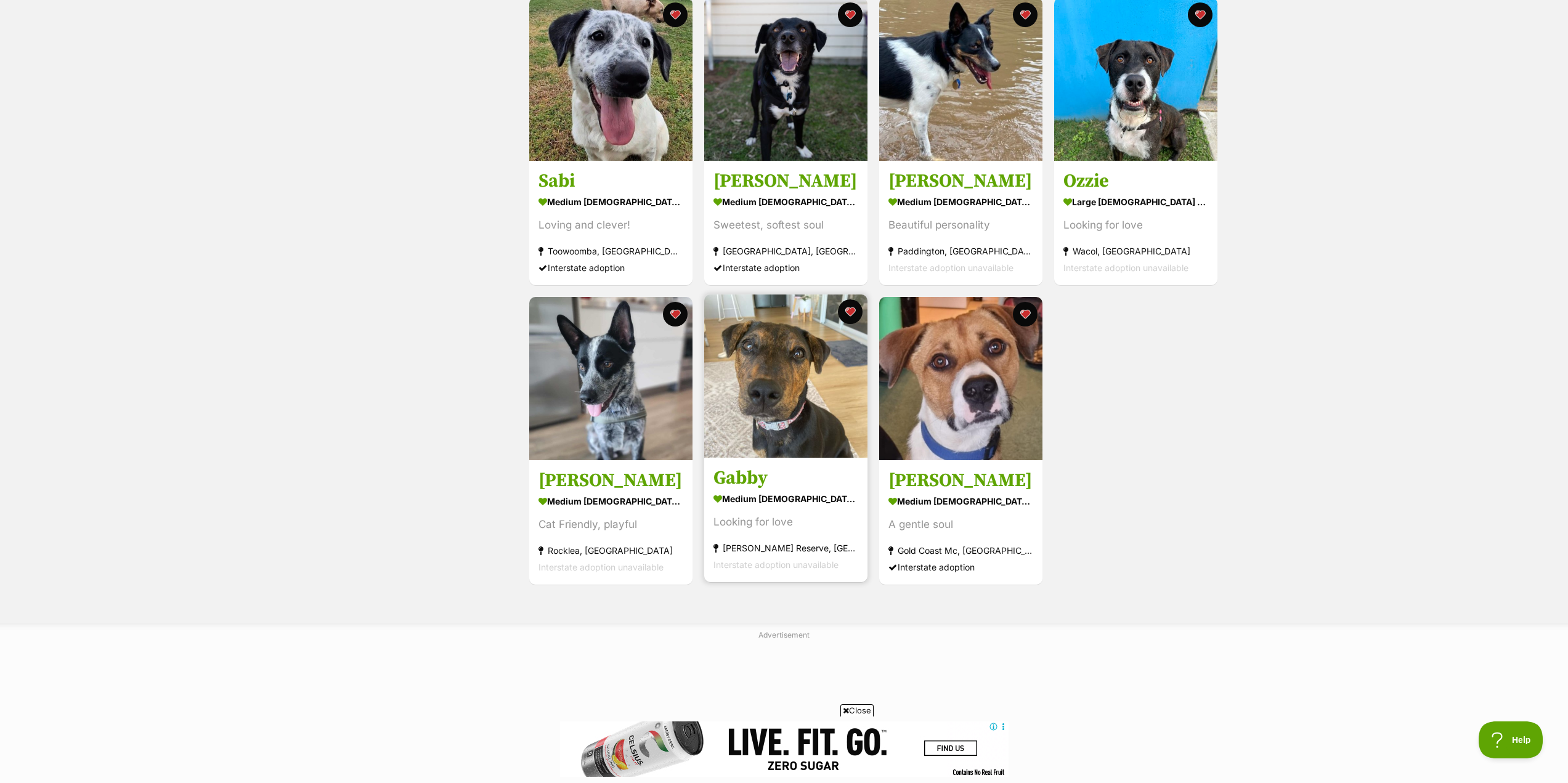
click at [761, 425] on img at bounding box center [785, 376] width 163 height 163
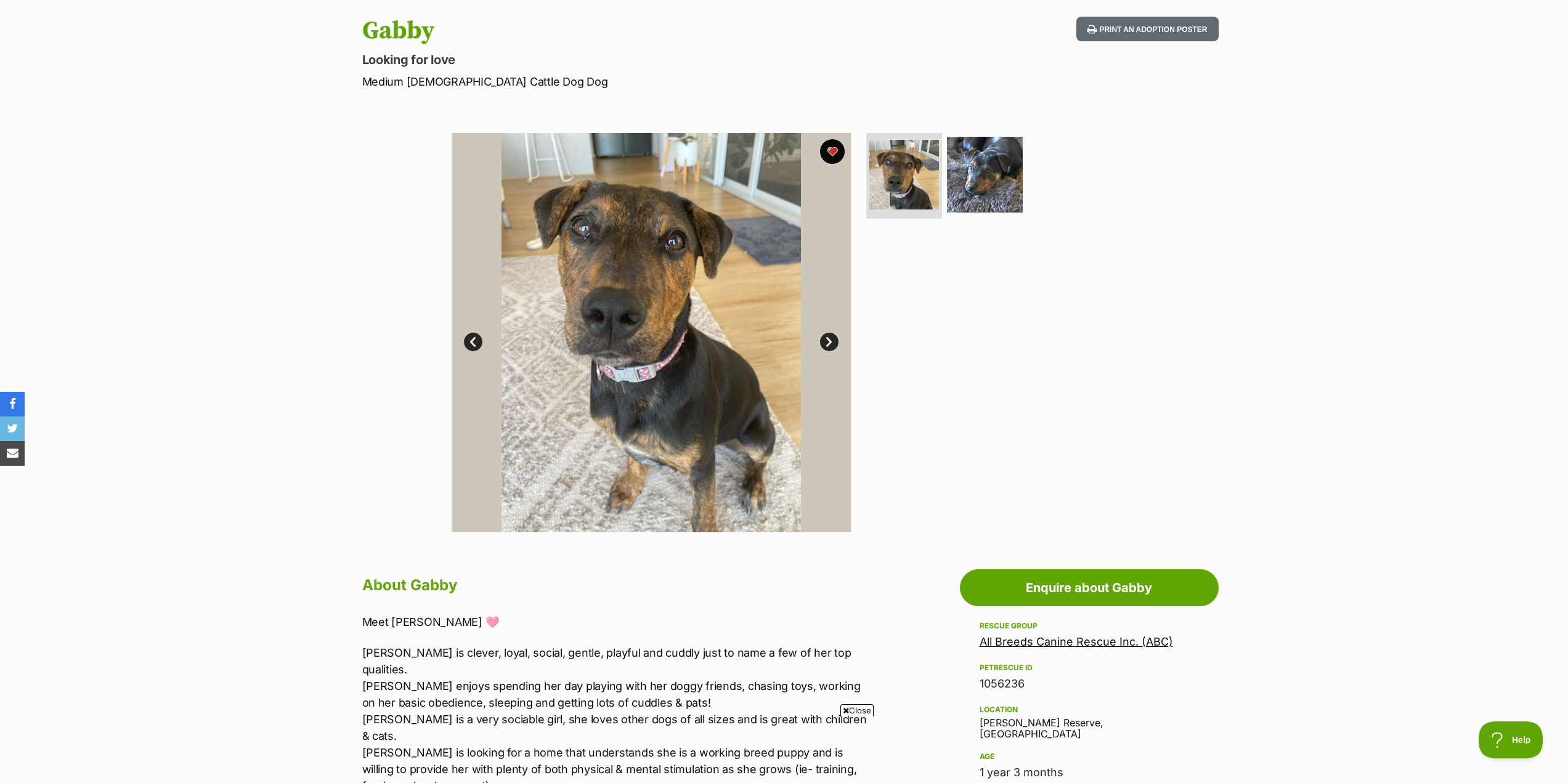
click at [1018, 641] on link "All Breeds Canine Rescue Inc. (ABC)" at bounding box center [1076, 641] width 193 height 13
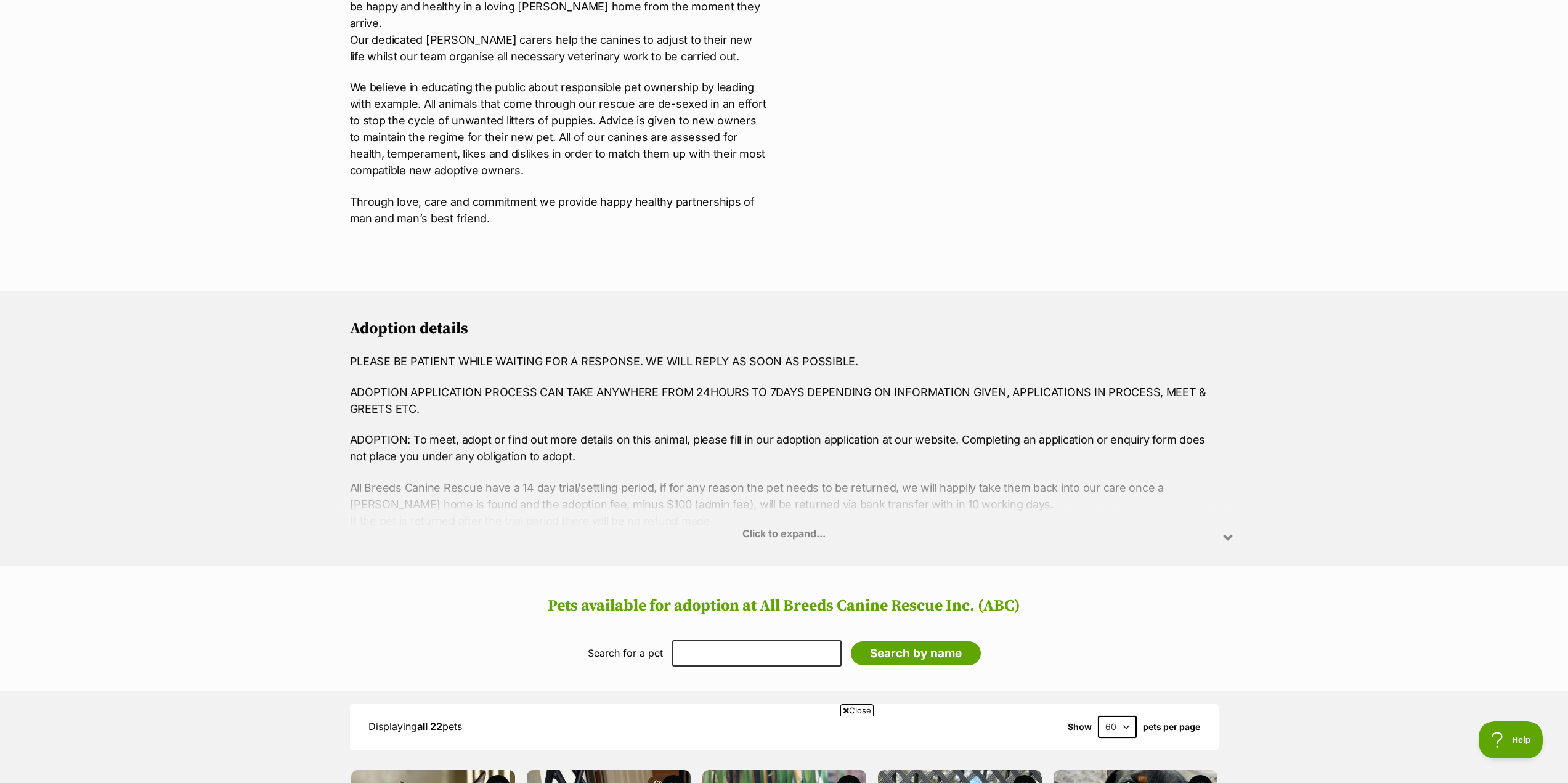
scroll to position [801, 0]
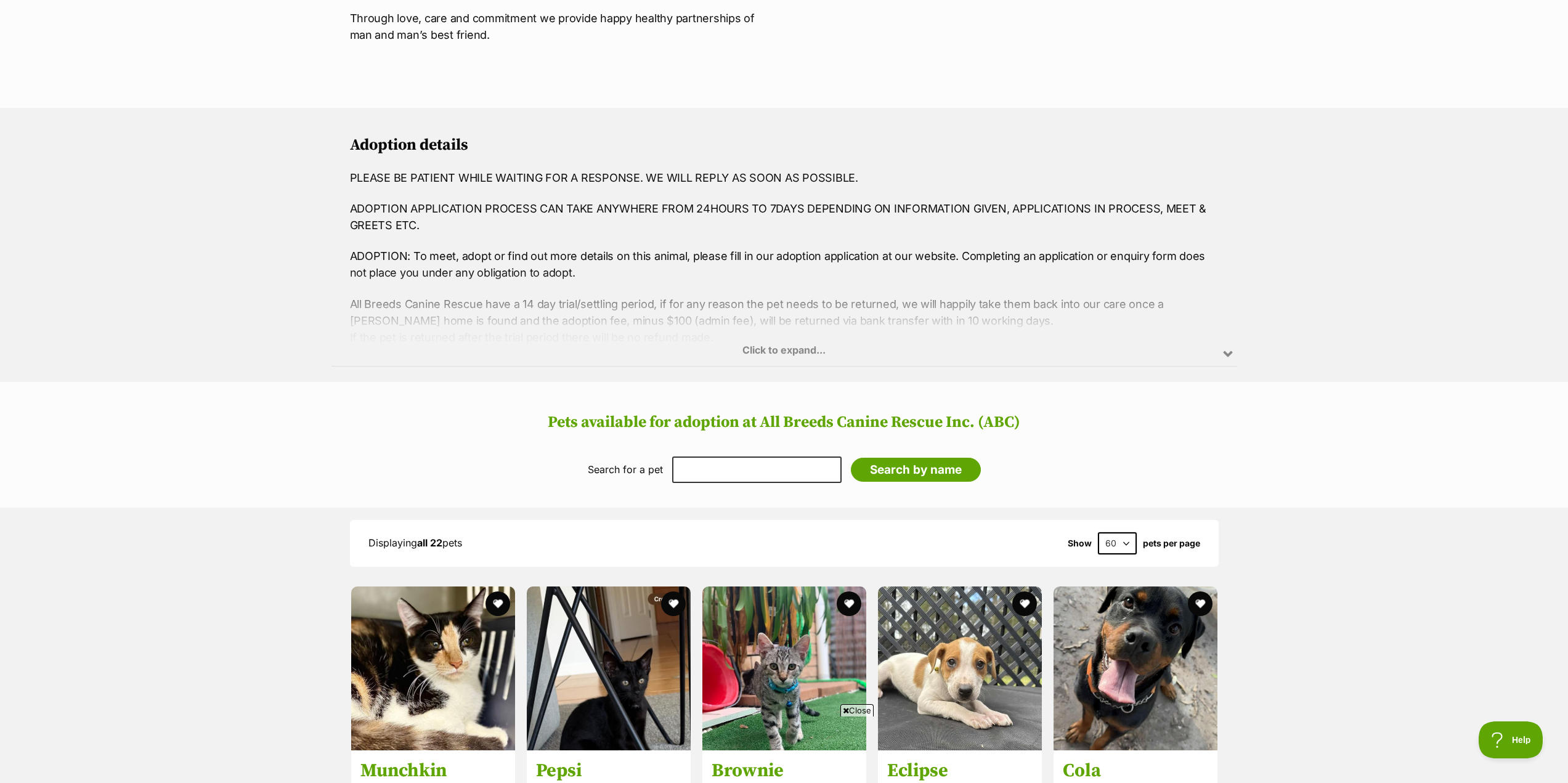
click at [860, 707] on span "Close" at bounding box center [857, 710] width 33 height 12
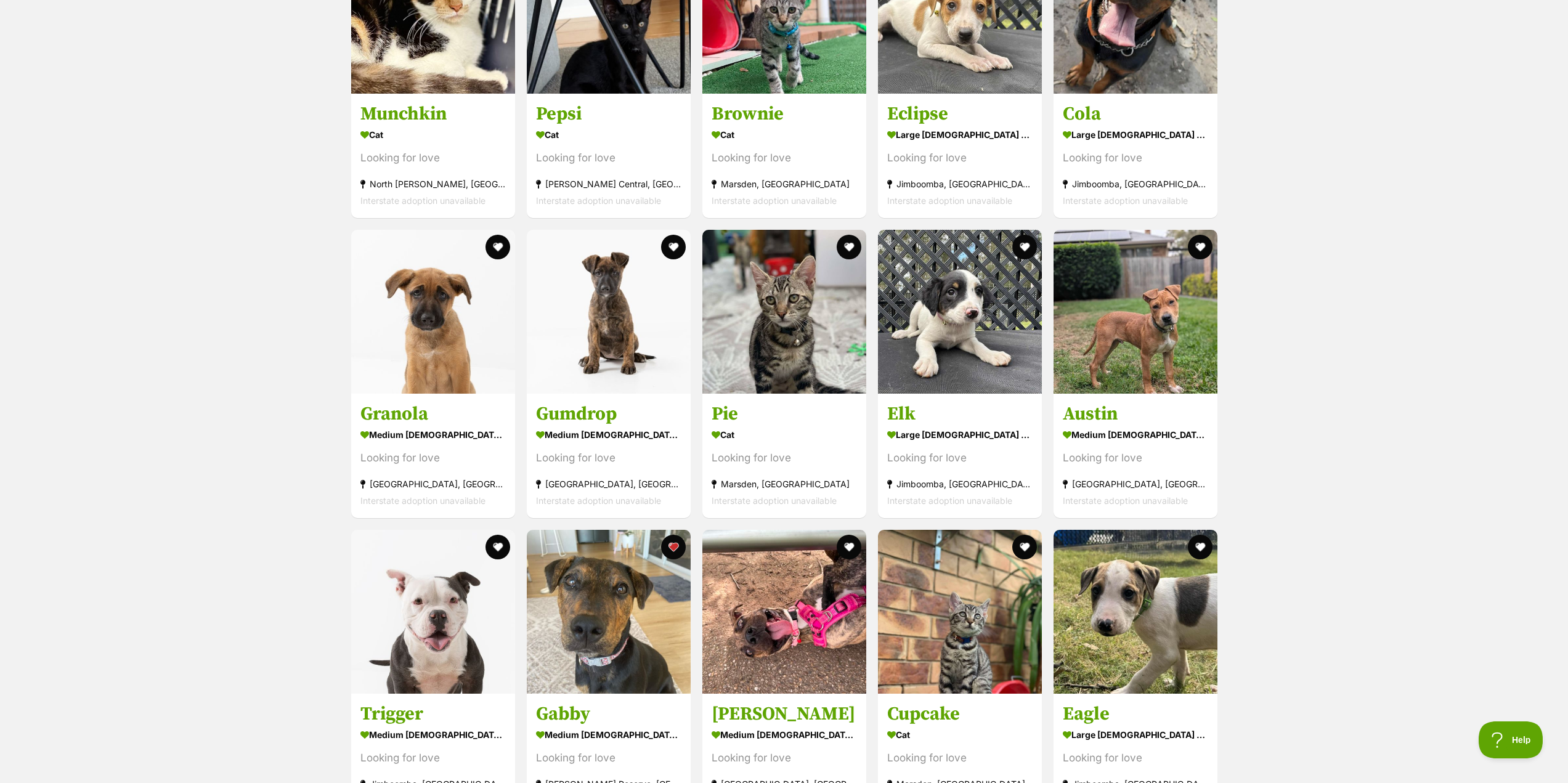
scroll to position [1479, 0]
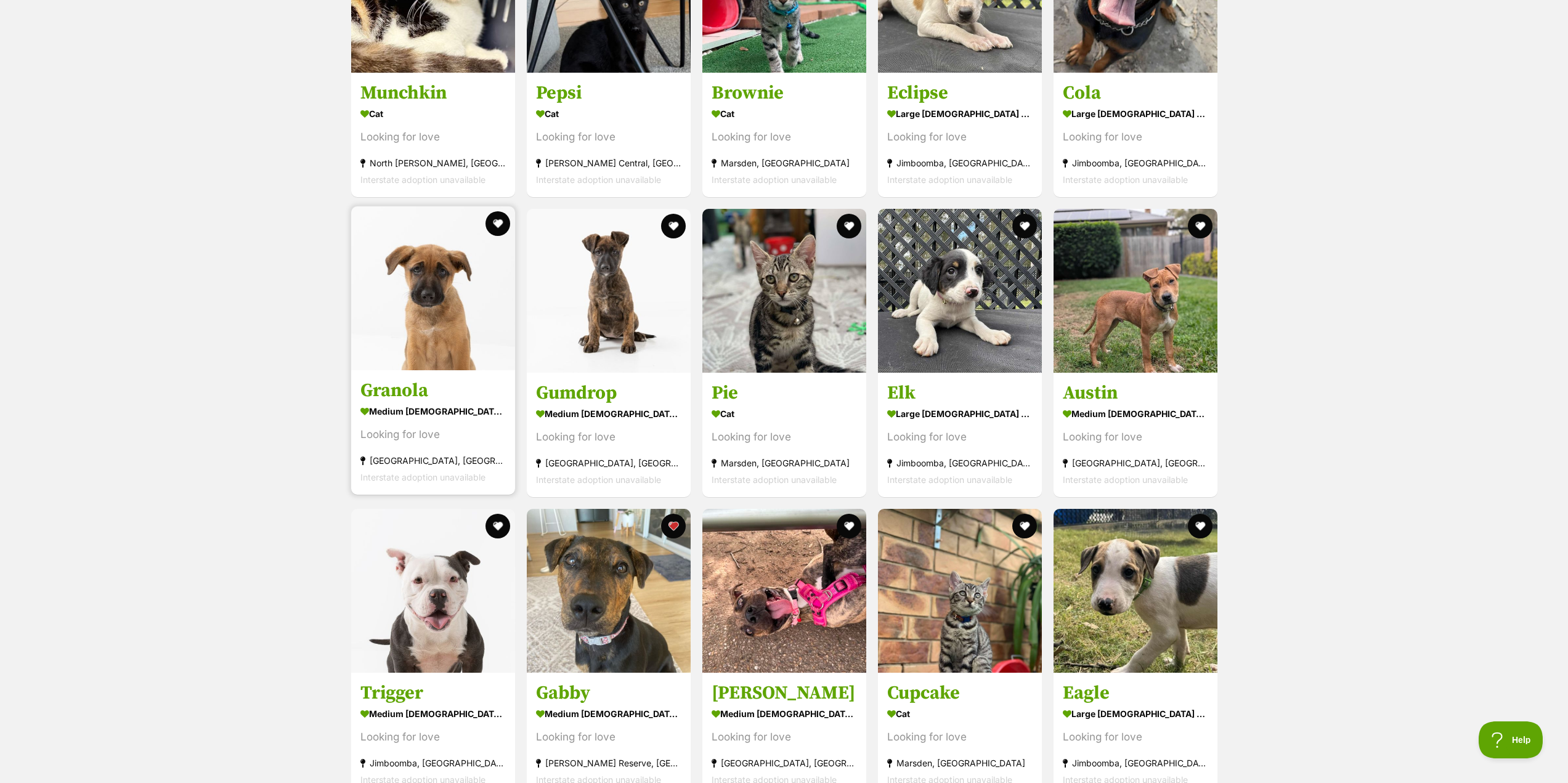
click at [442, 331] on img at bounding box center [433, 288] width 164 height 164
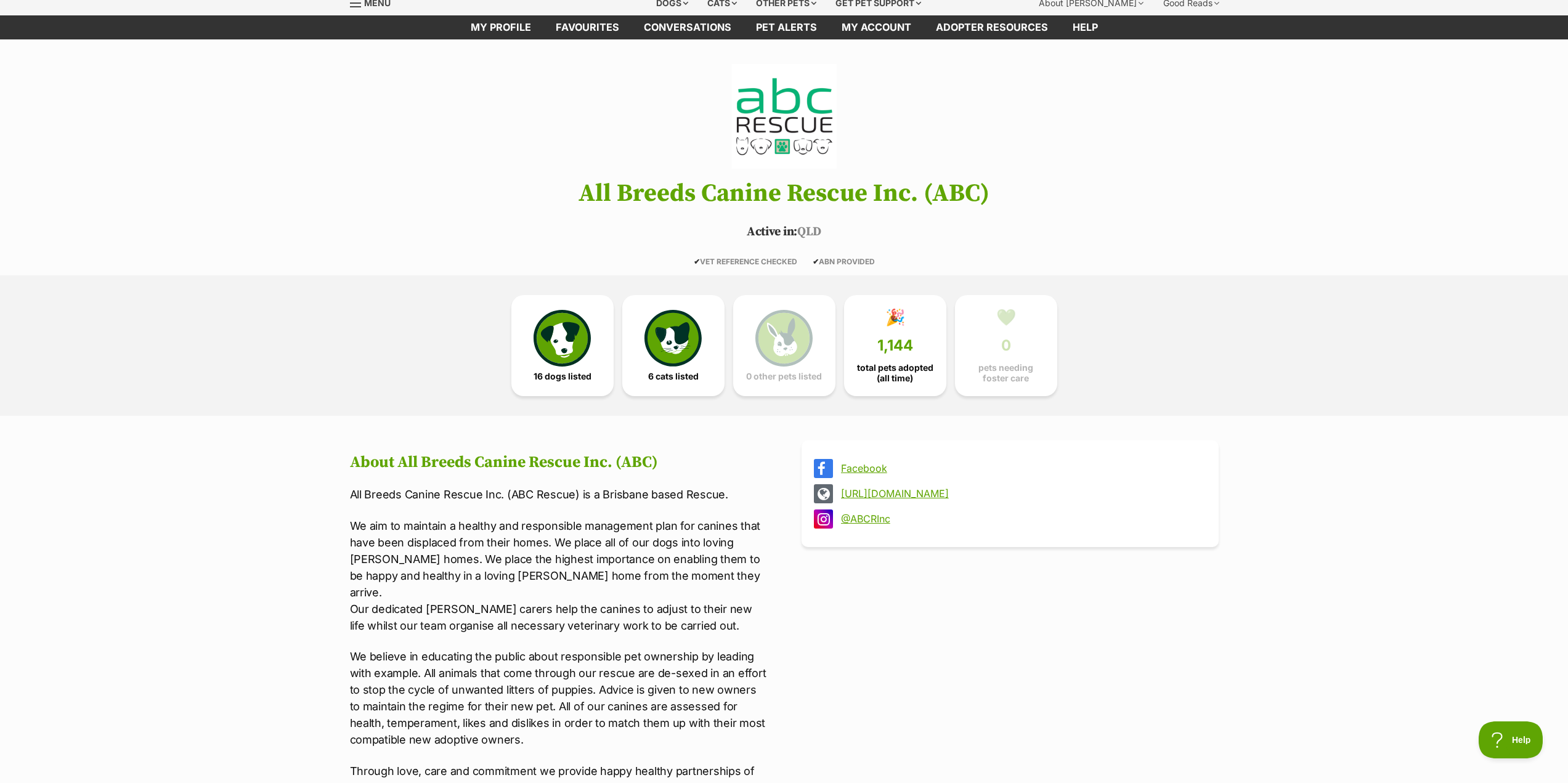
scroll to position [0, 0]
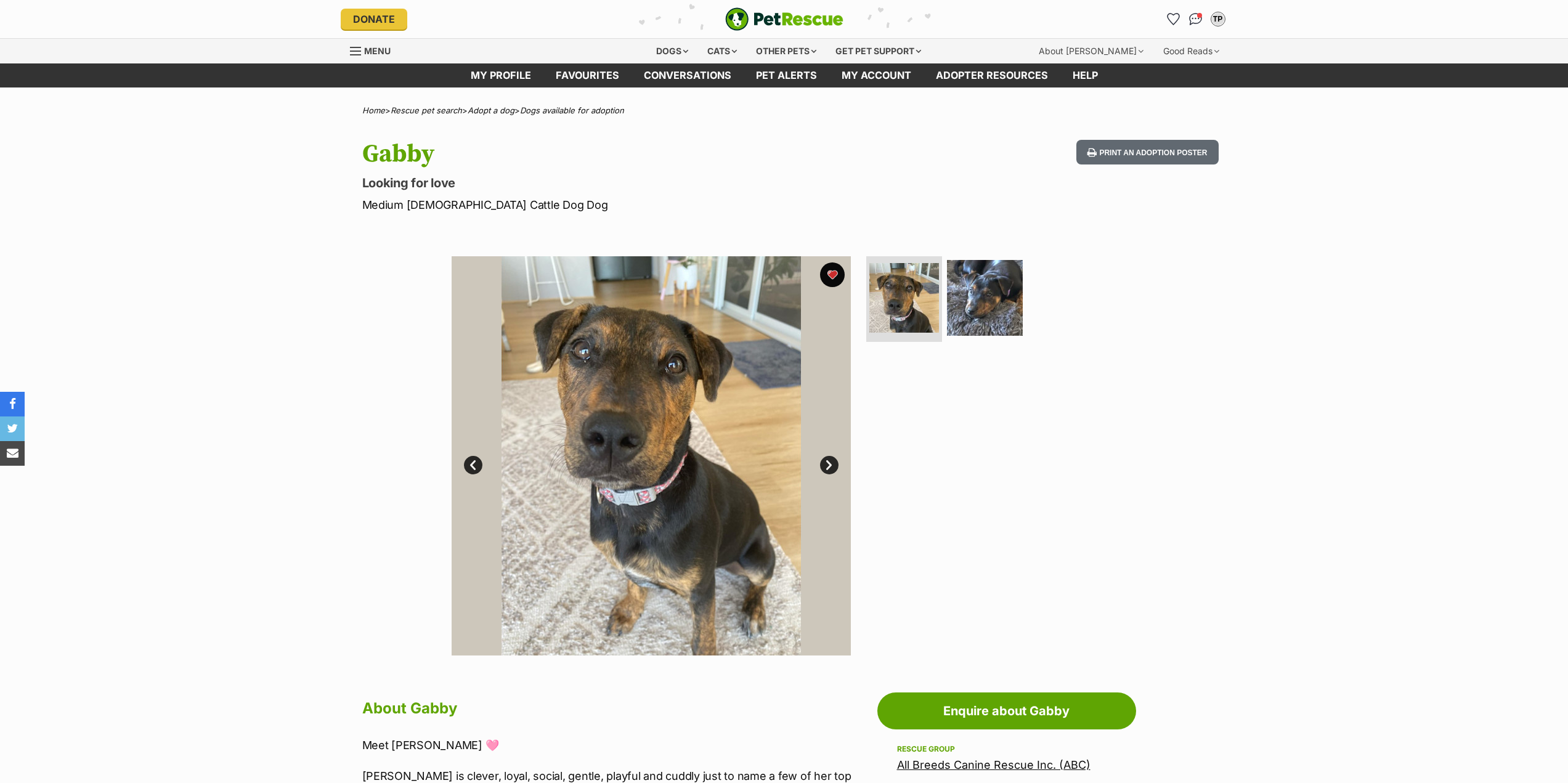
scroll to position [123, 0]
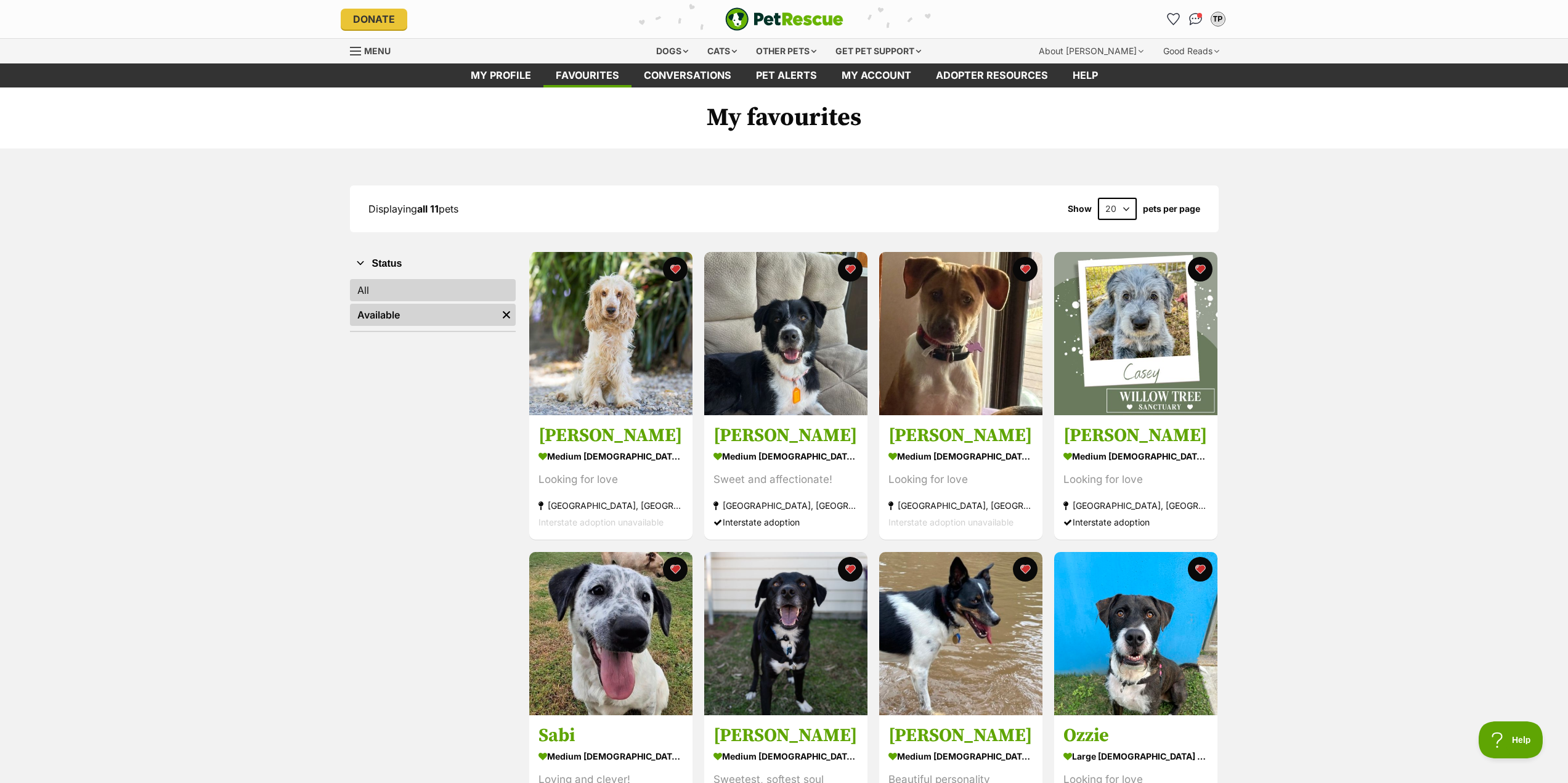
click at [422, 288] on link "All" at bounding box center [433, 290] width 166 height 22
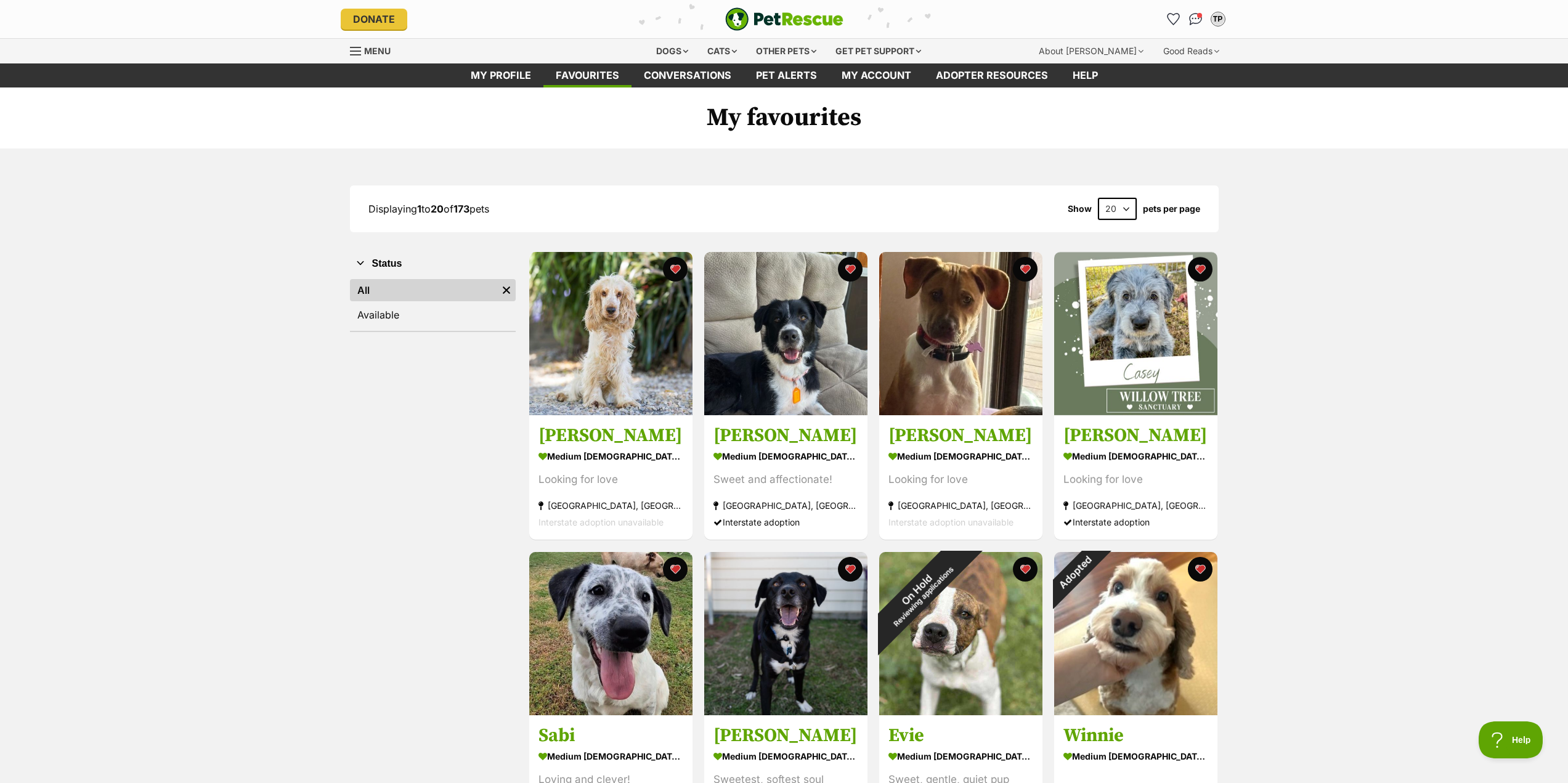
click at [1124, 211] on select "20 40 60" at bounding box center [1117, 209] width 39 height 22
select select "60"
click at [1098, 198] on select "20 40 60" at bounding box center [1117, 209] width 39 height 22
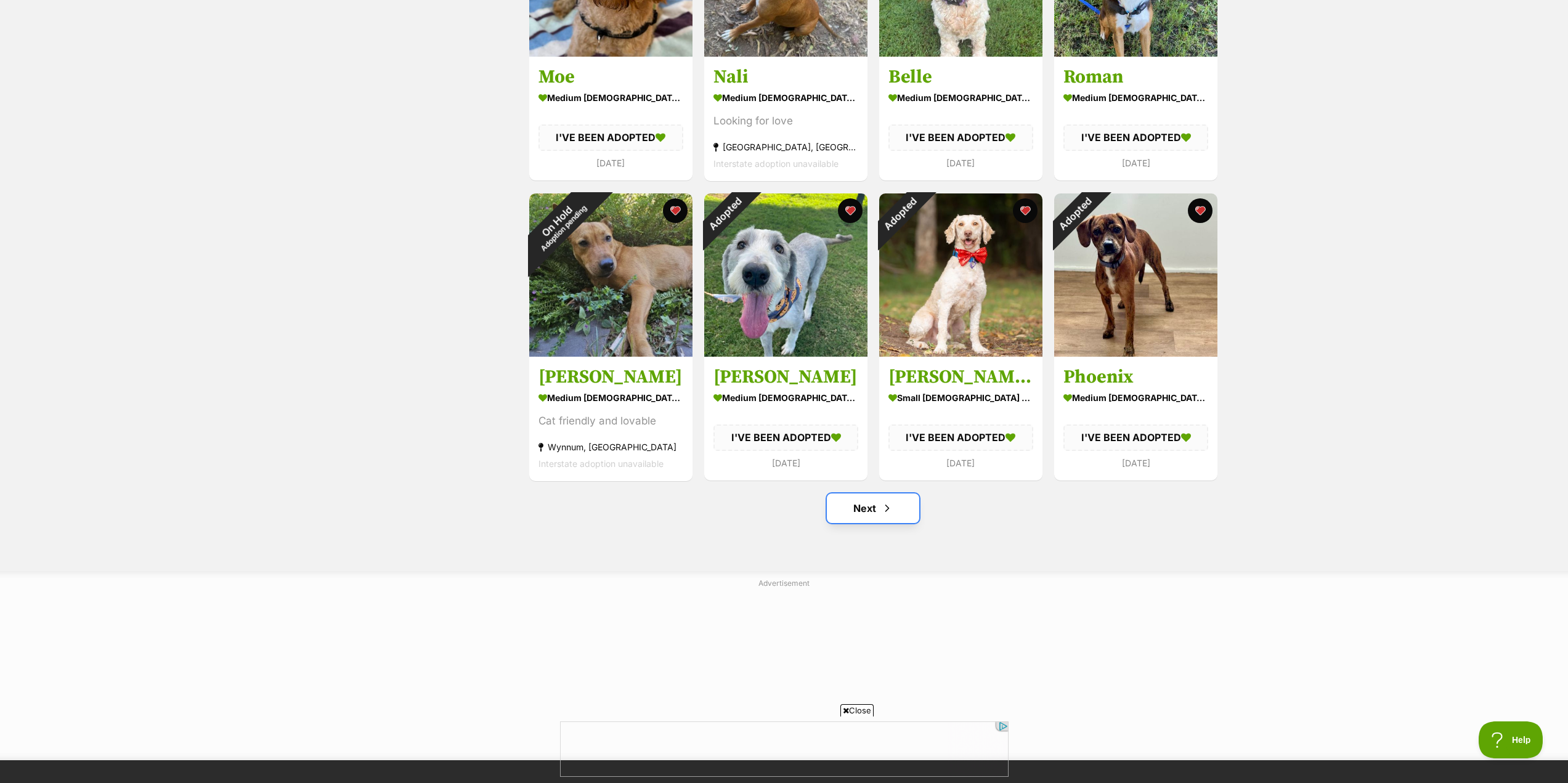
click at [874, 510] on link "Next" at bounding box center [872, 508] width 93 height 29
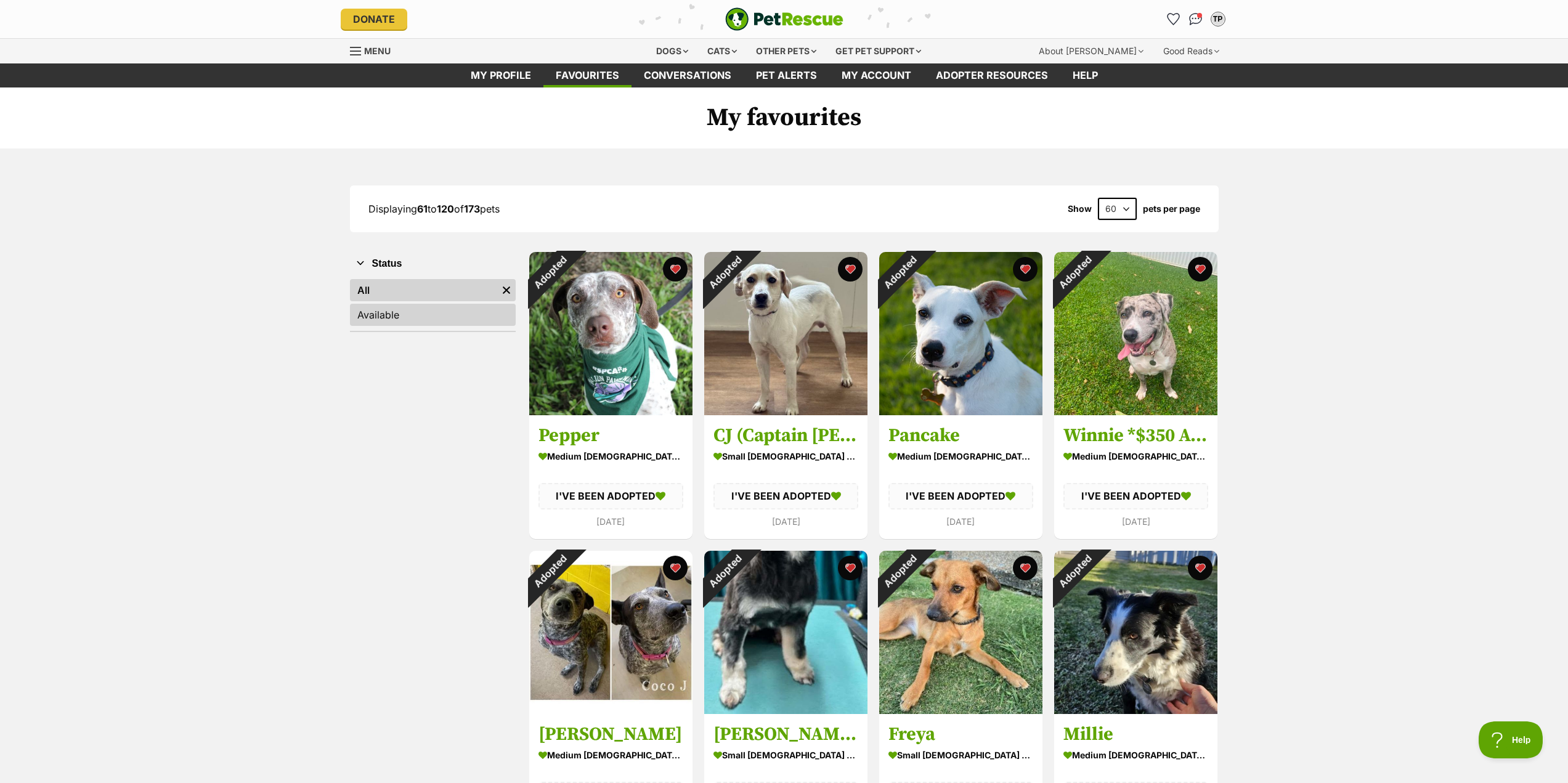
click at [394, 307] on link "Available" at bounding box center [433, 314] width 166 height 22
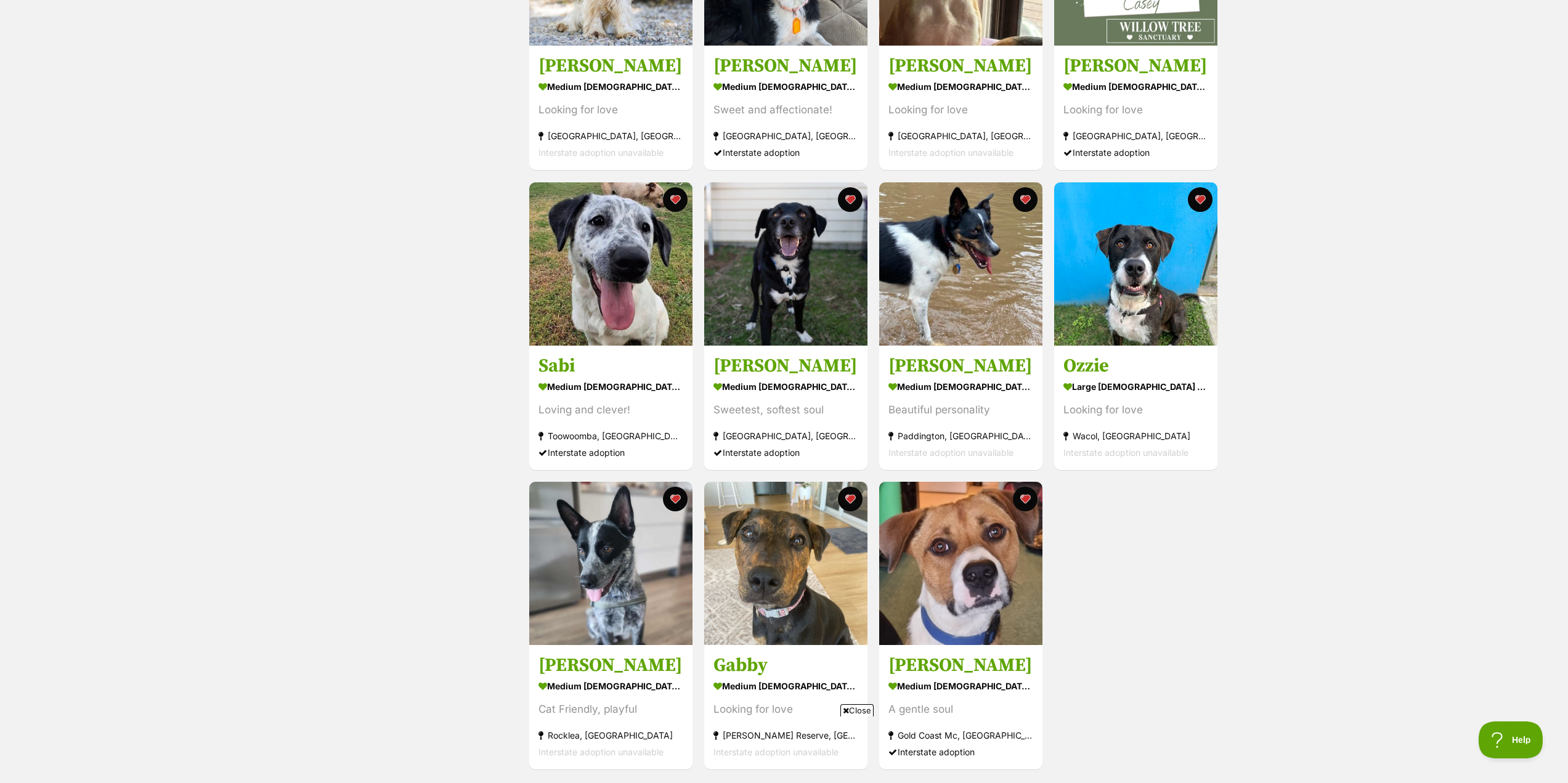
scroll to position [308, 0]
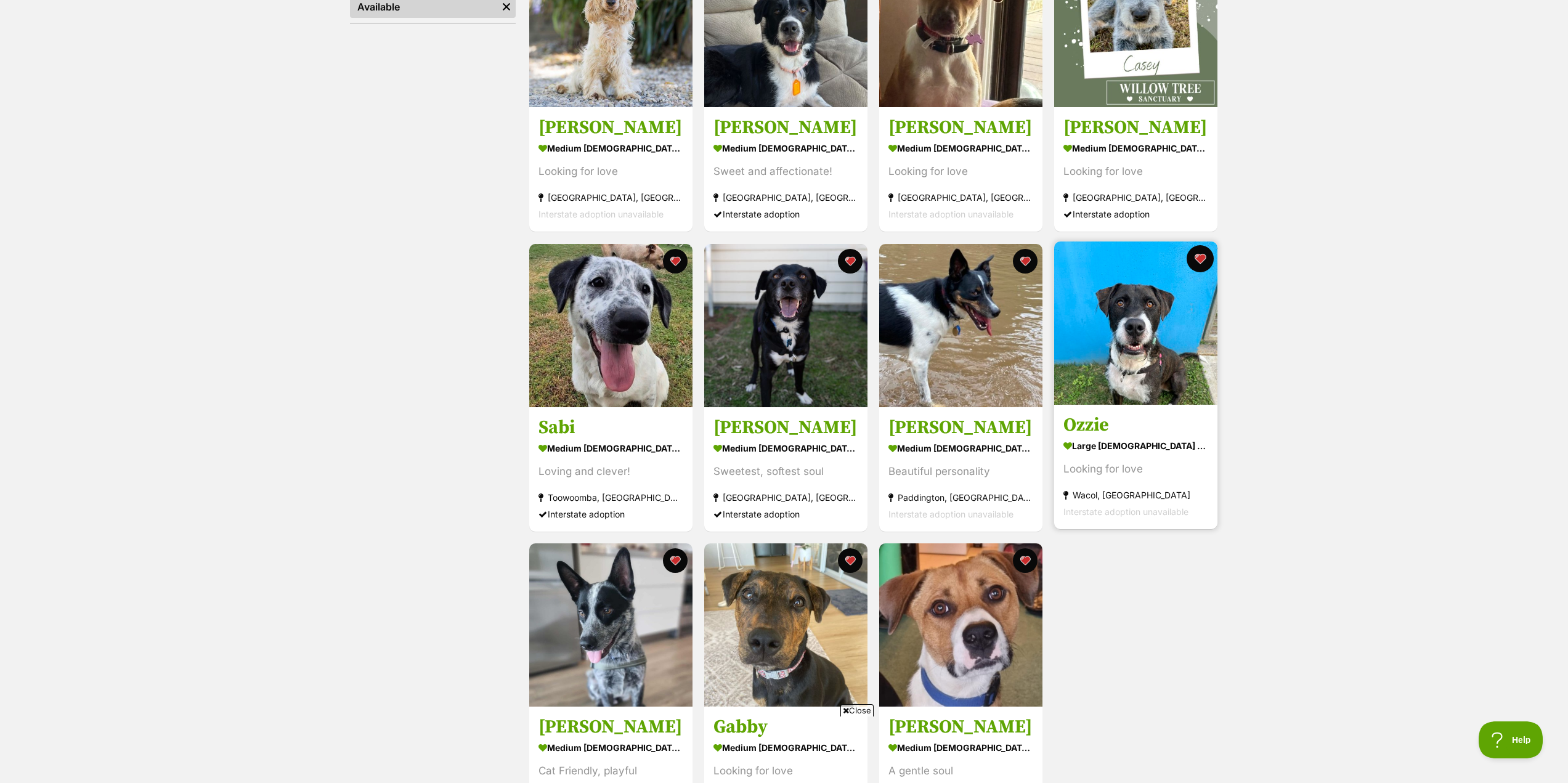
click at [1199, 261] on button "favourite" at bounding box center [1200, 259] width 27 height 27
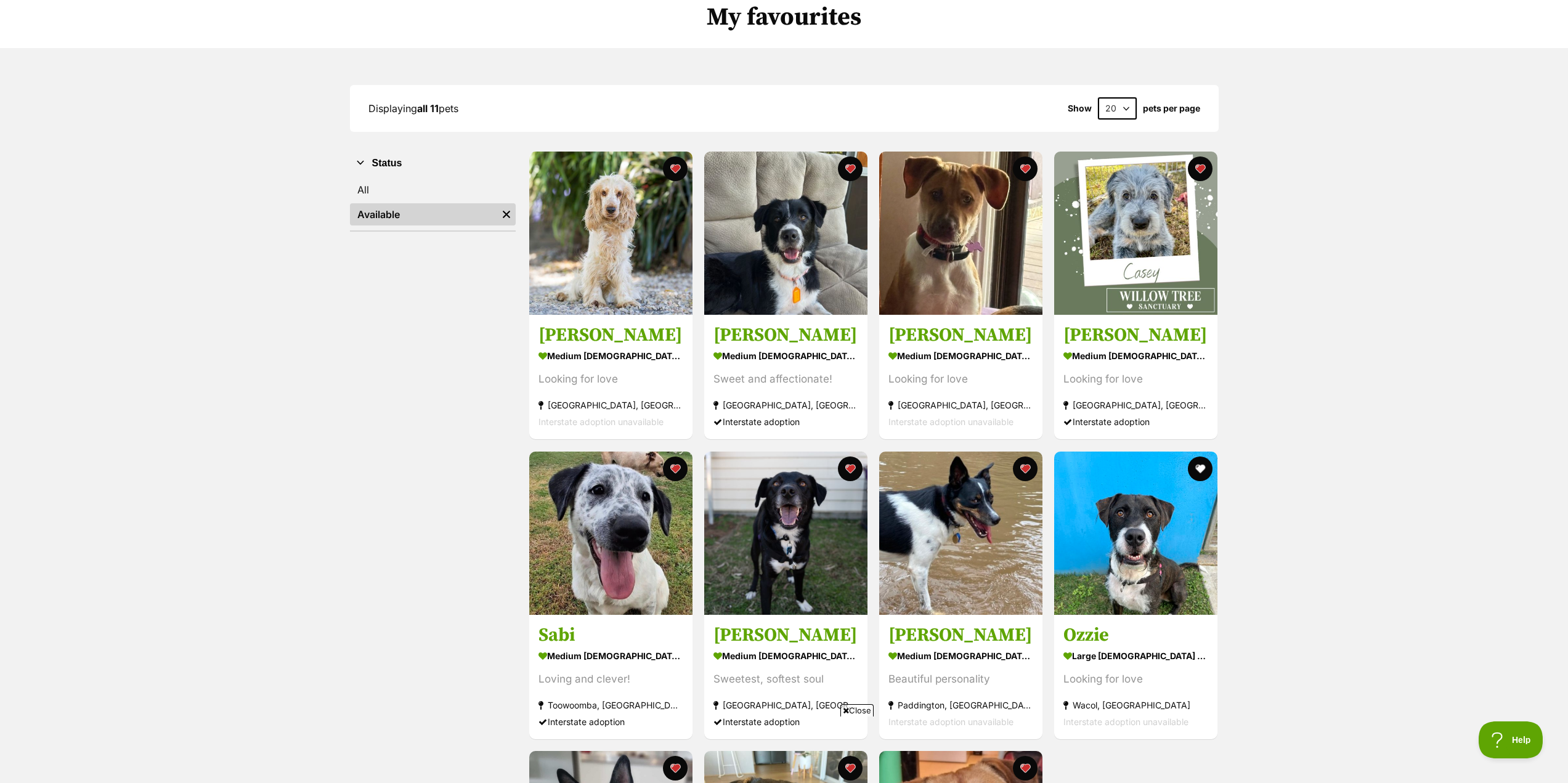
scroll to position [62, 0]
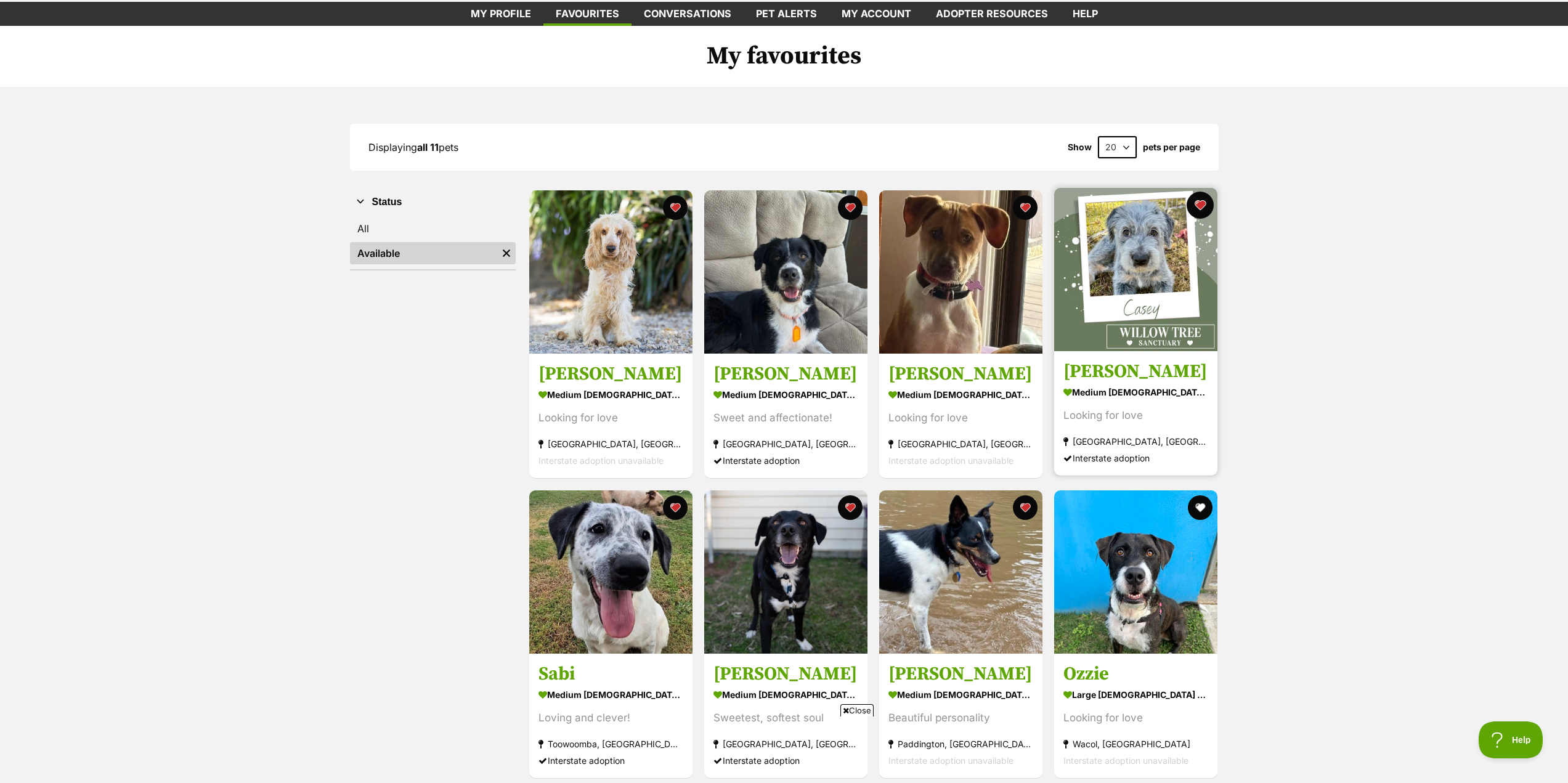
click at [1197, 208] on button "favourite" at bounding box center [1200, 206] width 27 height 27
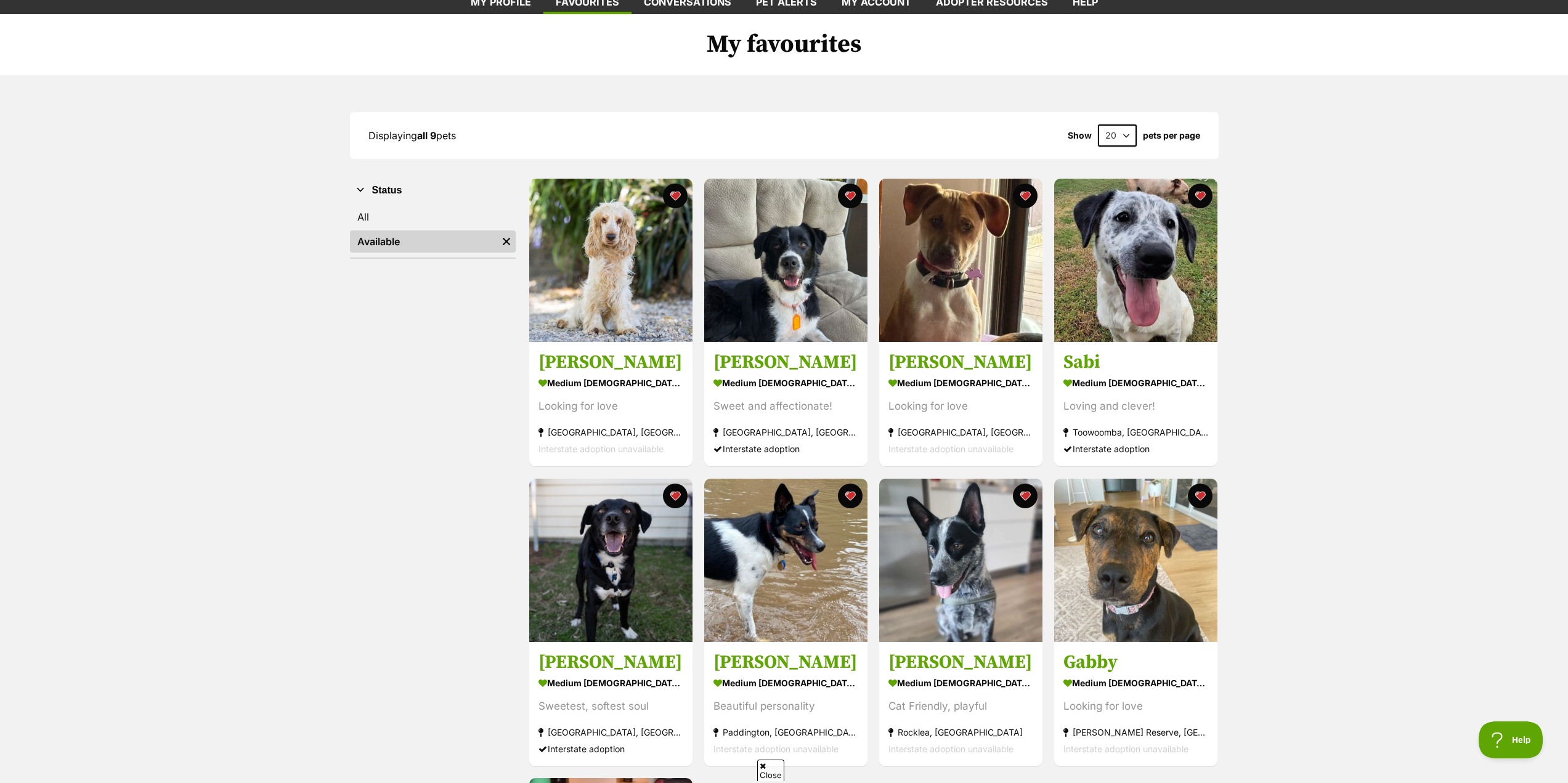
scroll to position [62, 0]
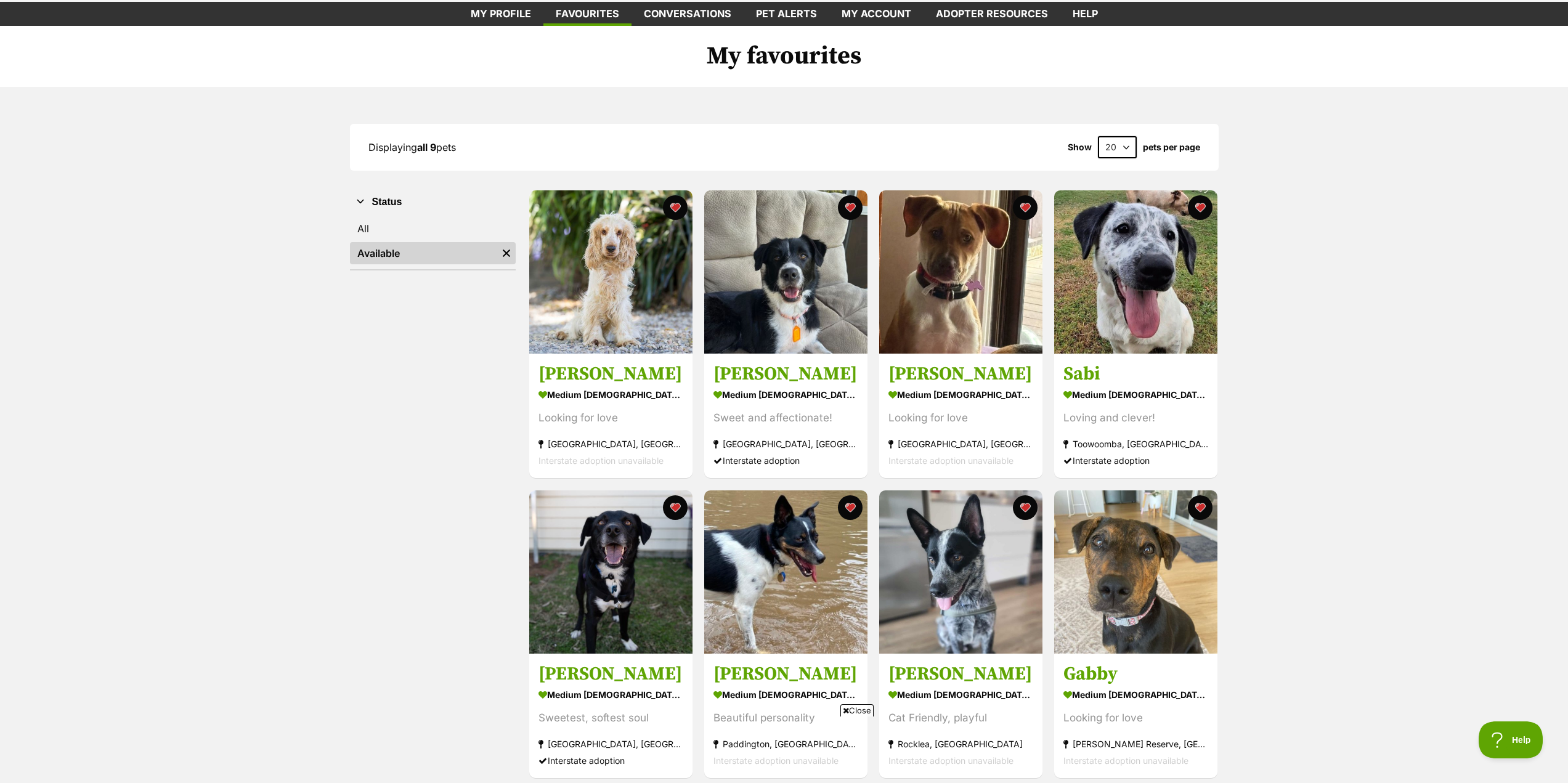
click at [1365, 494] on div "Displaying all 9 pets Show 20 40 60 pets per page Visit PetRescue TV (external …" at bounding box center [784, 601] width 1568 height 1029
click at [863, 708] on span "Close" at bounding box center [857, 710] width 33 height 12
